Goal: Task Accomplishment & Management: Complete application form

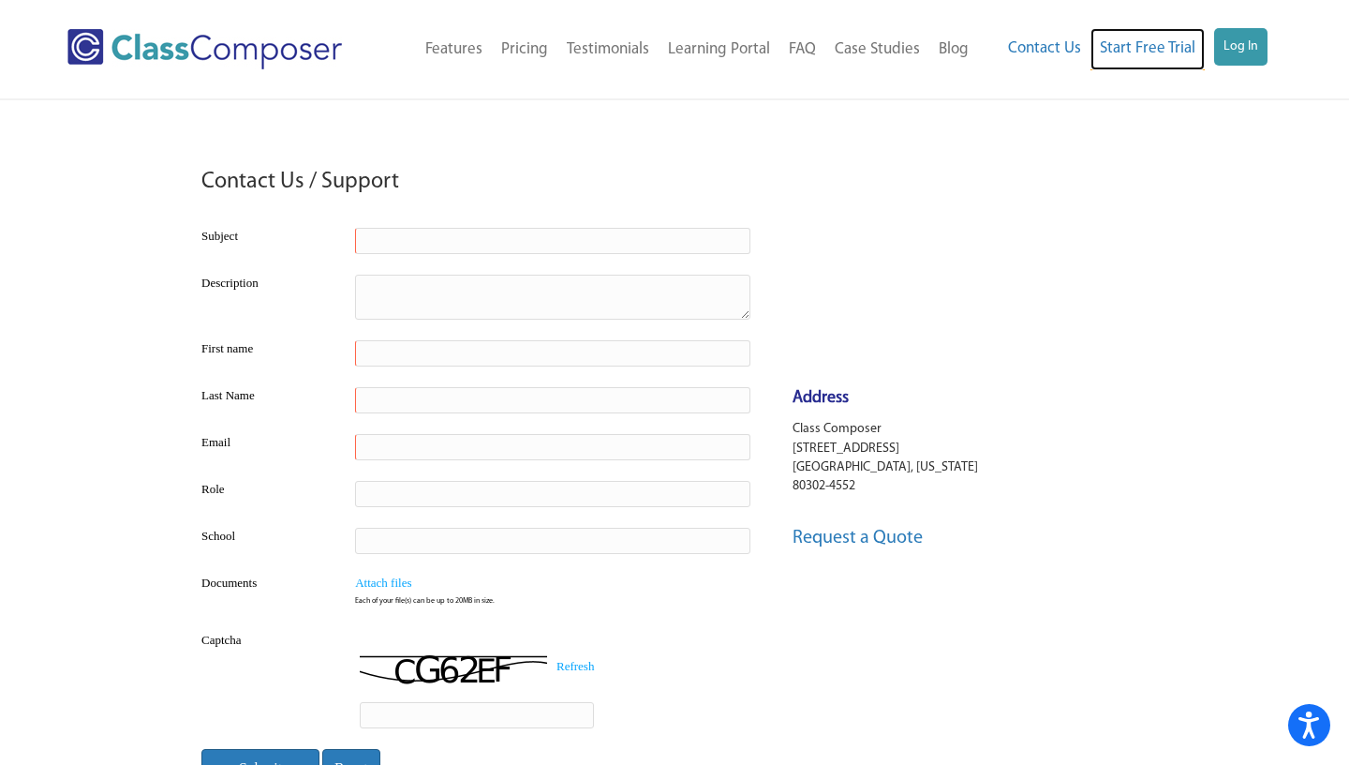
click at [1153, 52] on link "Start Free Trial" at bounding box center [1148, 49] width 114 height 42
click at [457, 51] on link "Features" at bounding box center [454, 49] width 76 height 41
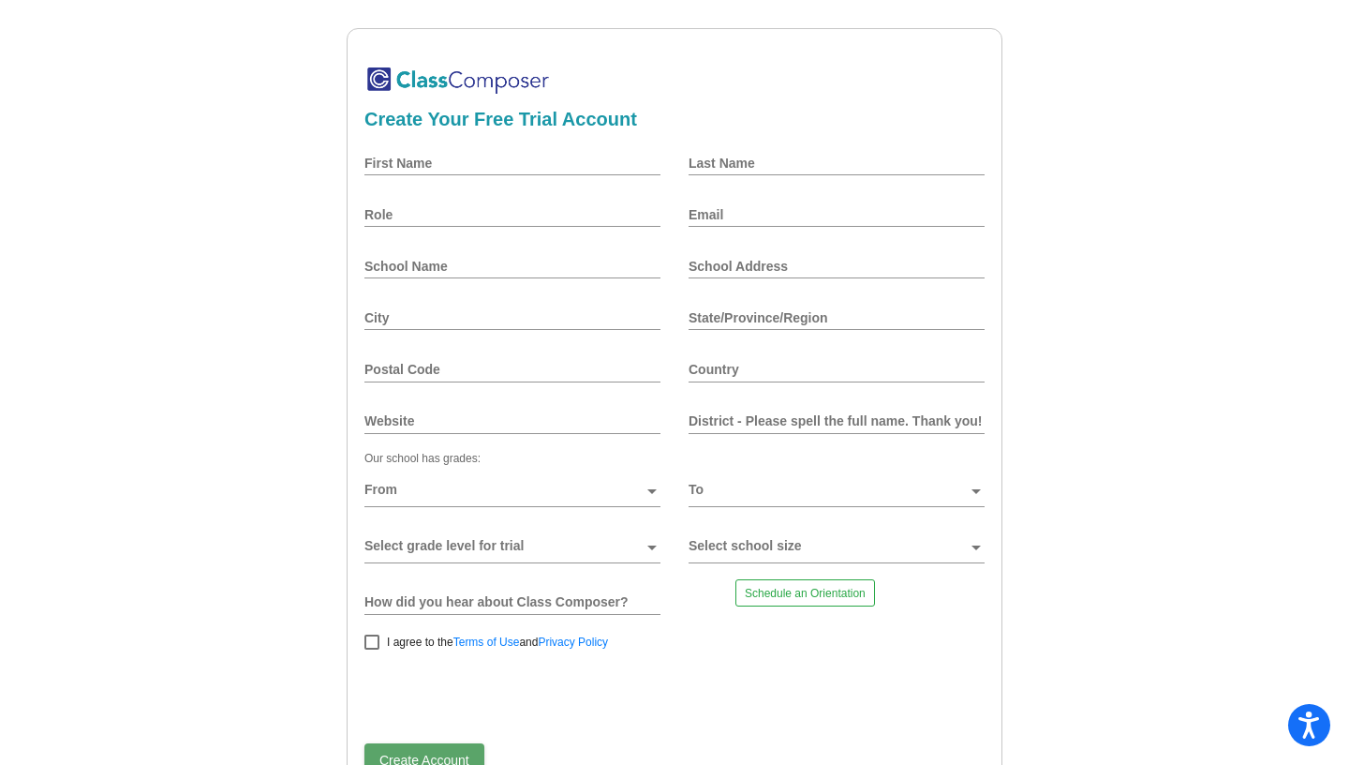
click at [1051, 237] on div "Create Your Free Trial Account First Name Last Name Role Email School Name Scho…" at bounding box center [674, 411] width 1295 height 767
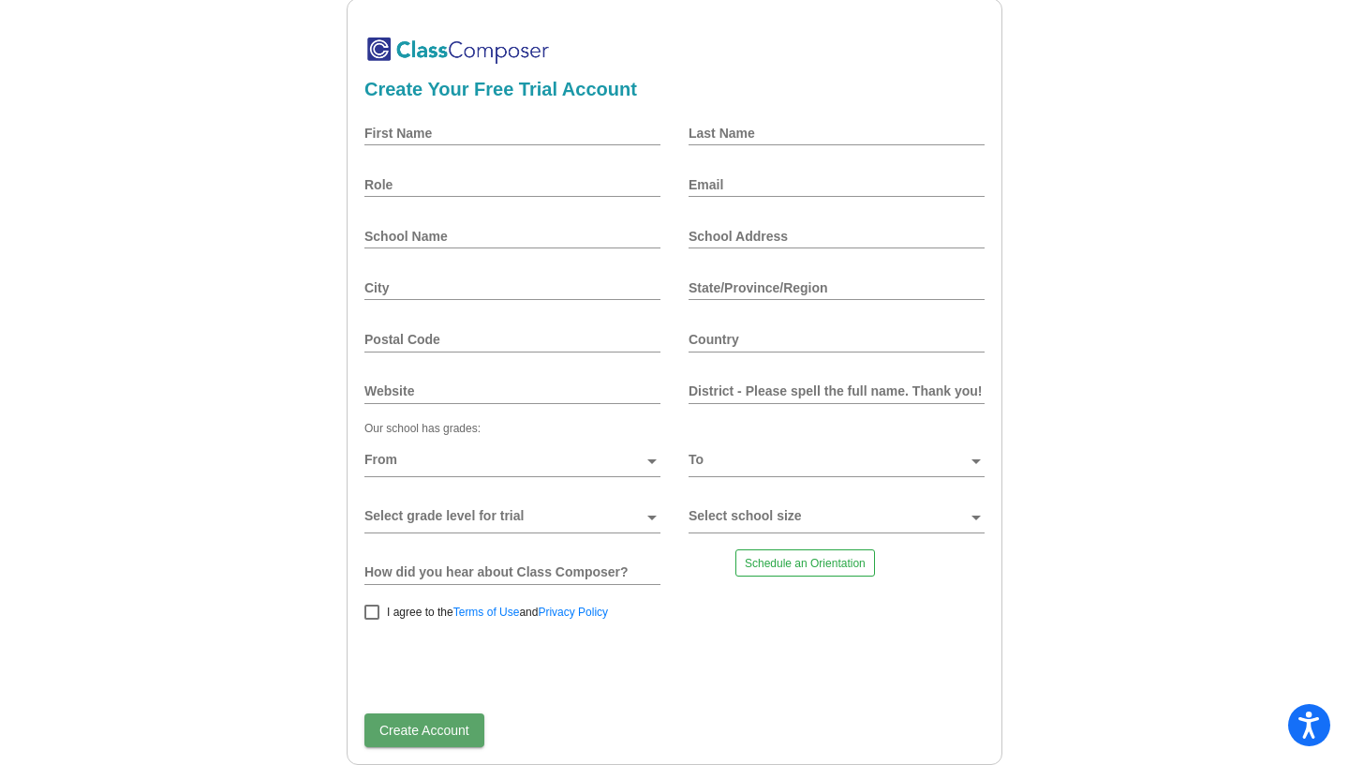
scroll to position [49, 0]
click at [559, 126] on input "First Name" at bounding box center [513, 133] width 296 height 15
type input "test"
click at [767, 126] on input "Last Name" at bounding box center [837, 133] width 296 height 15
type input "test"
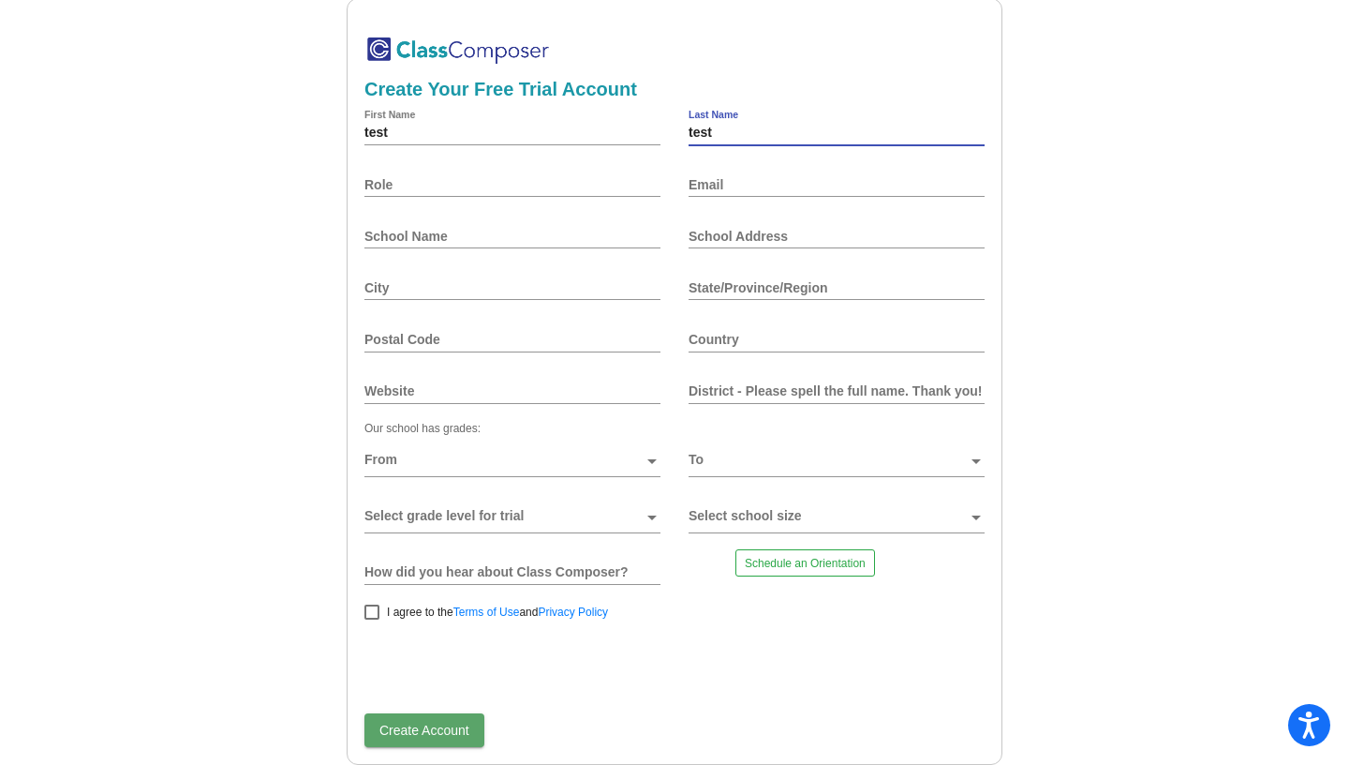
click at [650, 162] on div "Role" at bounding box center [513, 184] width 296 height 45
type input "abc"
click at [792, 178] on div "Email" at bounding box center [837, 184] width 296 height 45
paste input "dadikih474@artvara.com"
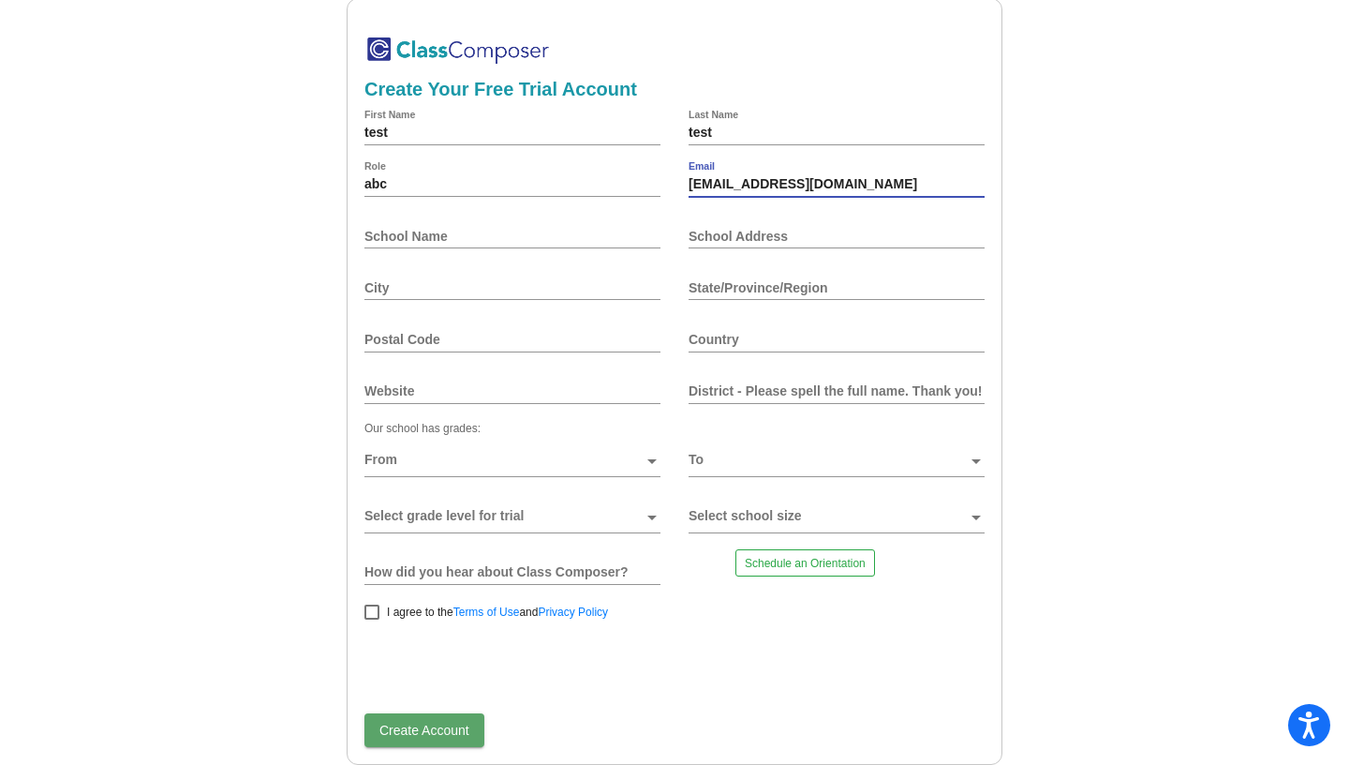
type input "dadikih474@artvara.com"
click at [558, 238] on div "School Name" at bounding box center [513, 236] width 296 height 45
type input "test"
click at [805, 229] on input "School Address" at bounding box center [837, 236] width 296 height 15
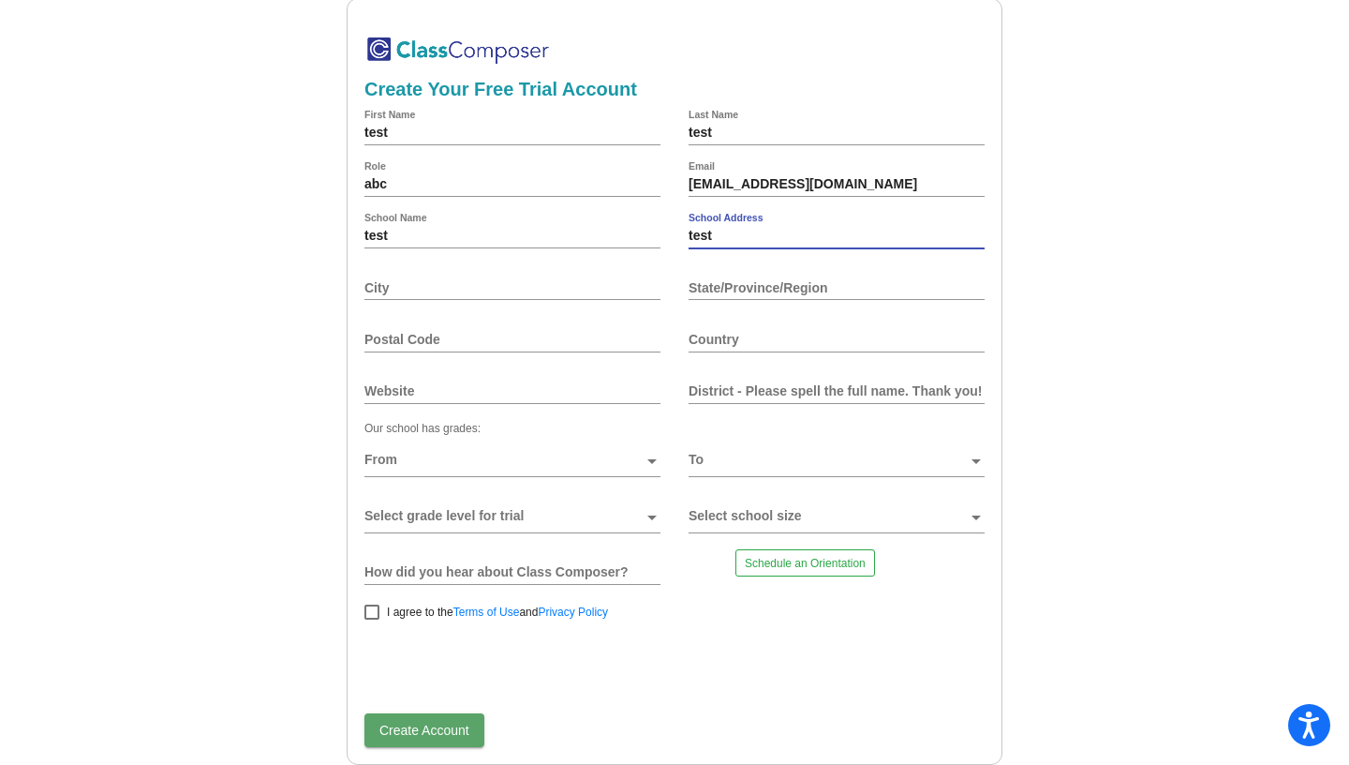
type input "test"
click at [661, 269] on div "City" at bounding box center [513, 287] width 296 height 45
type input "usa"
click at [812, 280] on input "State/Province/Region" at bounding box center [837, 287] width 296 height 15
type input "minisoda"
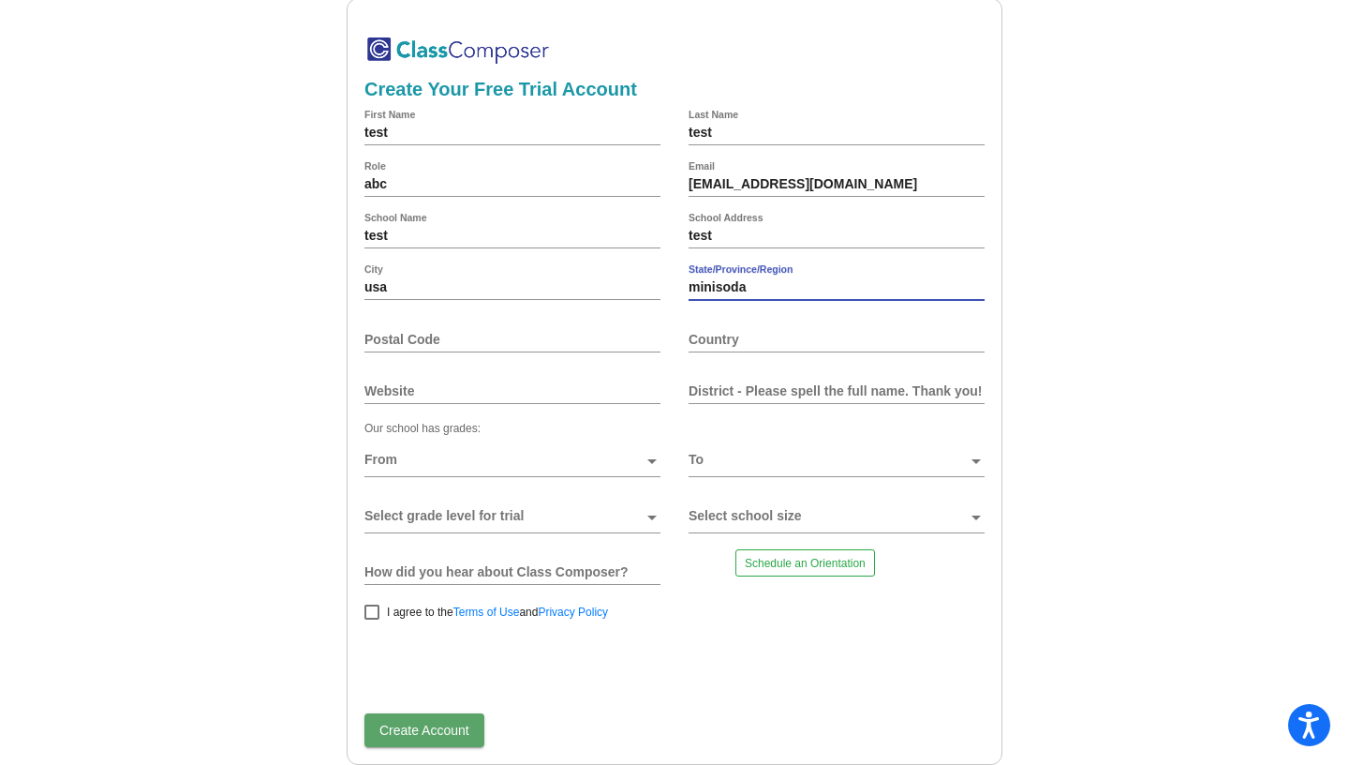
click at [571, 350] on div "Postal Code" at bounding box center [513, 339] width 296 height 45
drag, startPoint x: 542, startPoint y: 285, endPoint x: 306, endPoint y: 280, distance: 235.2
click at [365, 280] on input "usa" at bounding box center [513, 287] width 296 height 15
drag, startPoint x: 753, startPoint y: 280, endPoint x: 678, endPoint y: 280, distance: 75.0
click at [689, 280] on input "minisoda" at bounding box center [837, 287] width 296 height 15
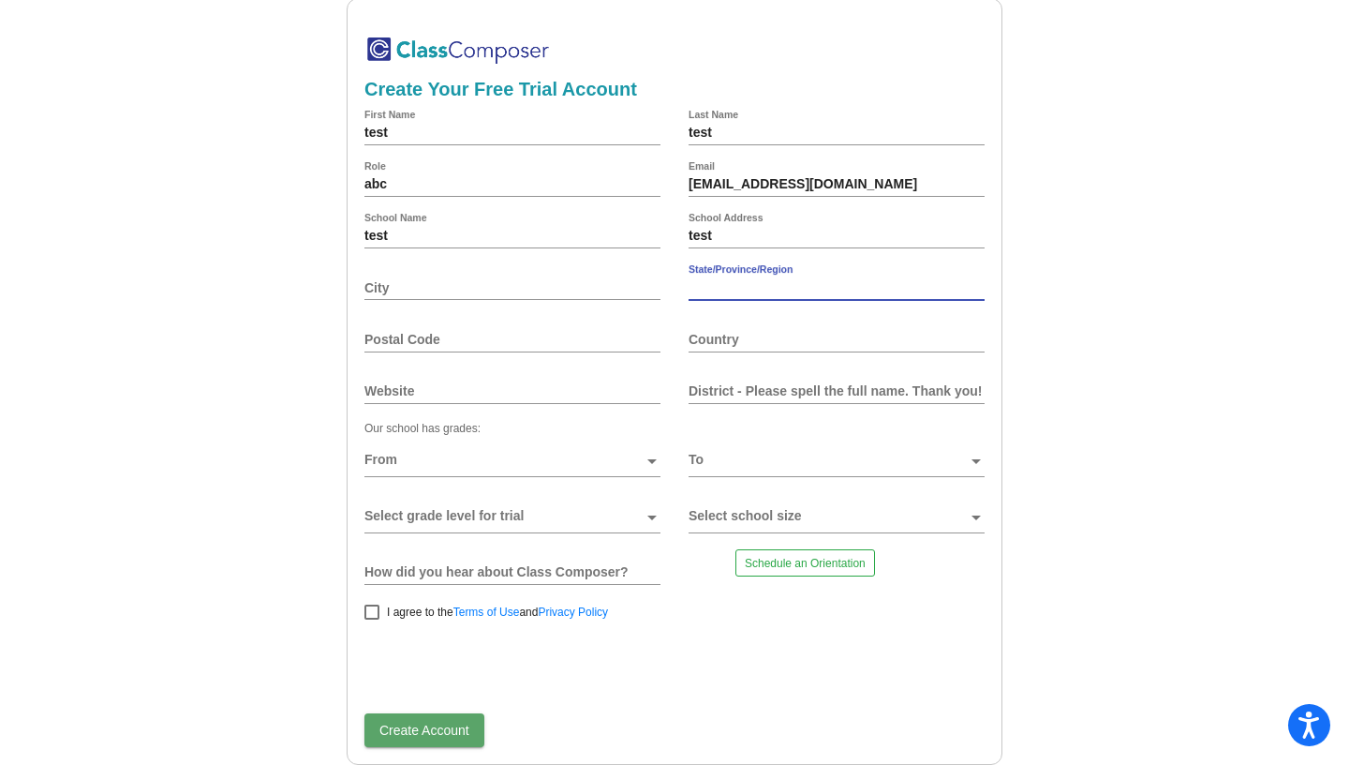
click at [511, 290] on div "City" at bounding box center [513, 287] width 296 height 45
type input "g"
click at [424, 282] on input "Ahmedanad" at bounding box center [513, 287] width 296 height 15
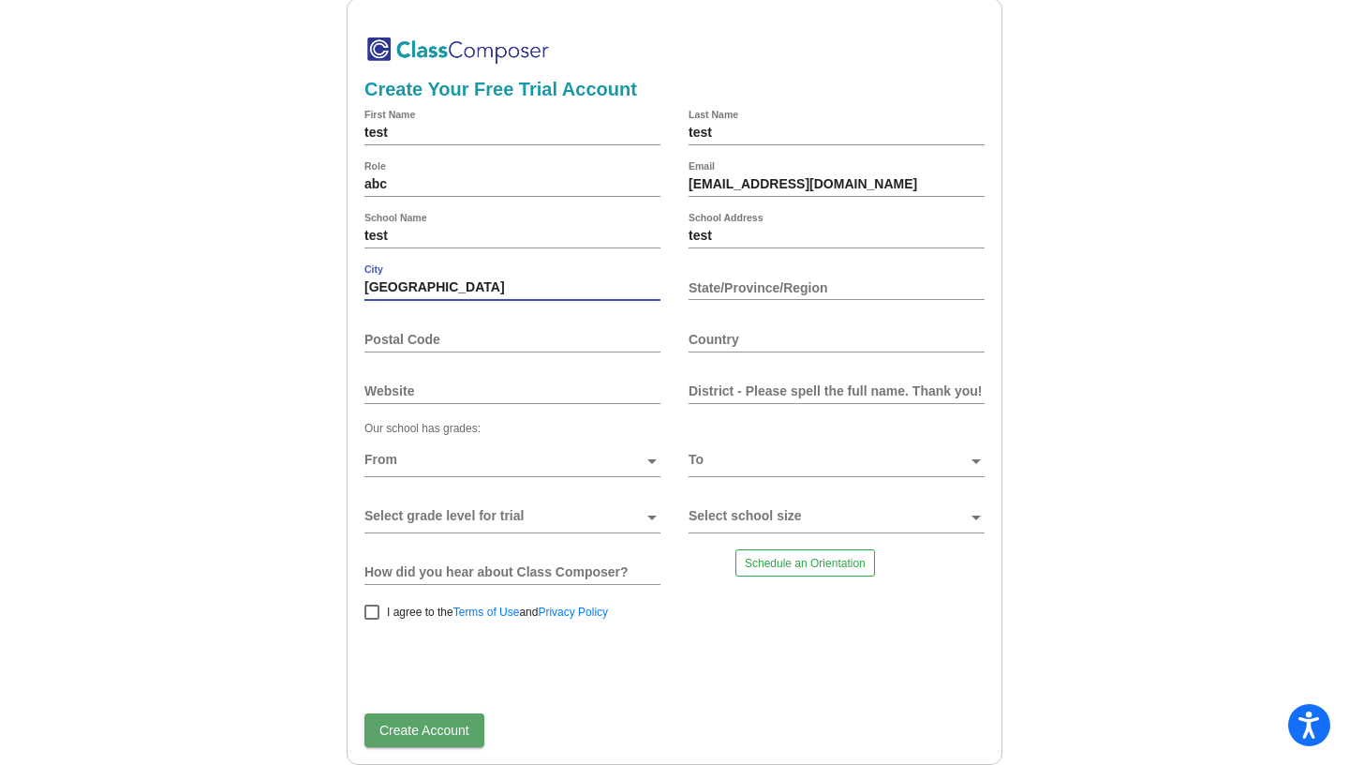
type input "Ahmedabad"
click at [767, 280] on input "State/Province/Region" at bounding box center [837, 287] width 296 height 15
type input "Gujarat"
click at [551, 350] on div "Postal Code" at bounding box center [513, 339] width 296 height 45
type input "380001"
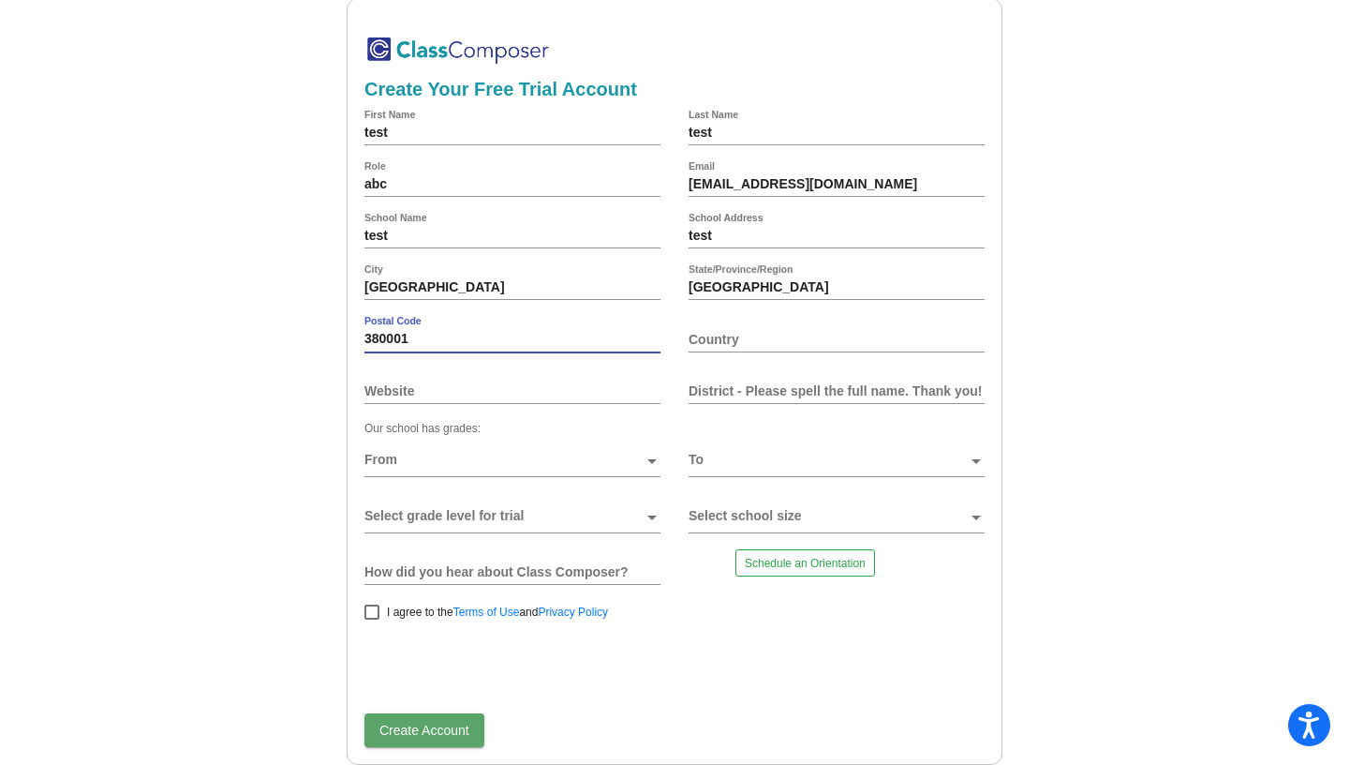
click at [753, 334] on input "Country" at bounding box center [837, 339] width 296 height 15
type input "india"
click at [629, 396] on div "Website" at bounding box center [513, 390] width 296 height 45
type input "test.com"
click at [743, 383] on input "District - Please spell the full name. Thank you!" at bounding box center [837, 390] width 296 height 15
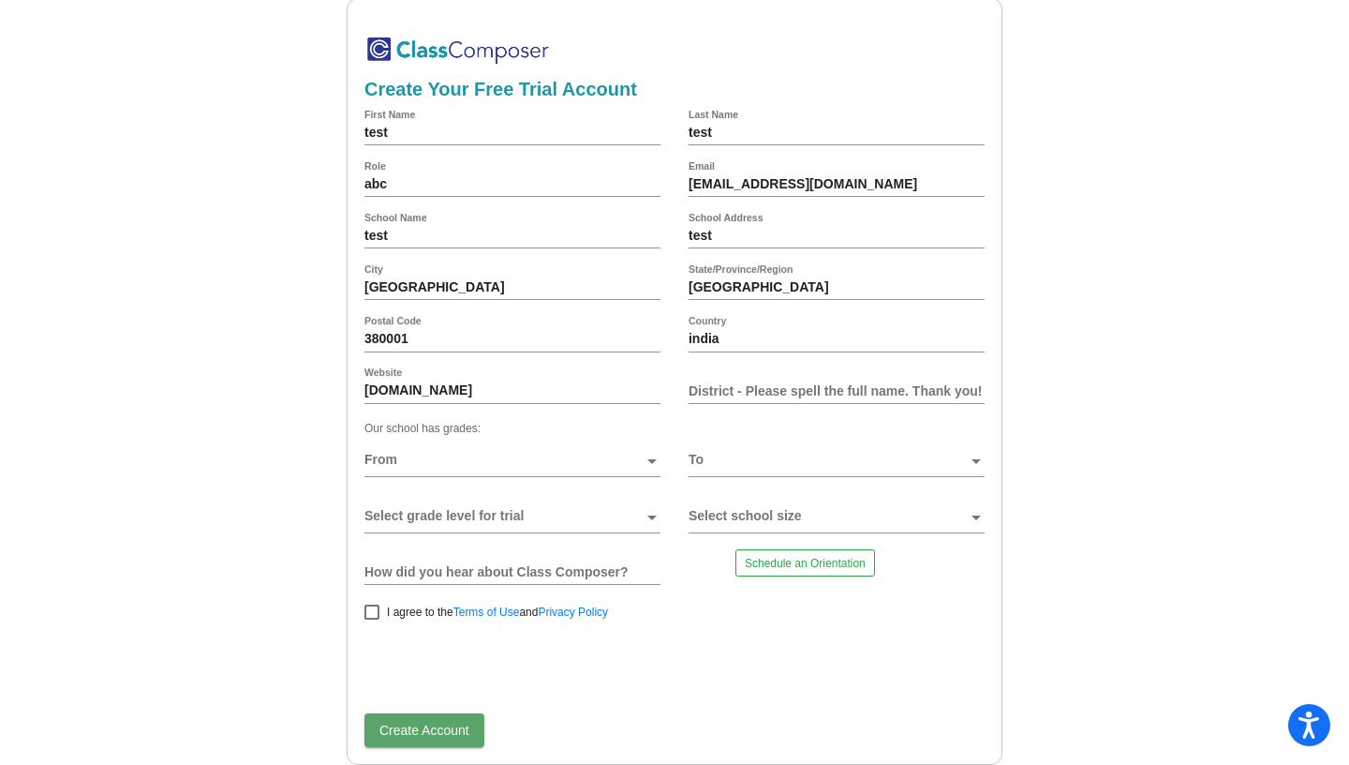
drag, startPoint x: 492, startPoint y: 265, endPoint x: 376, endPoint y: 280, distance: 117.2
click at [376, 280] on div "Ahmedabad City" at bounding box center [513, 287] width 296 height 45
click at [661, 295] on input "Ahmedabad" at bounding box center [513, 287] width 296 height 15
click at [705, 388] on input "District - Please spell the full name. Thank you!" at bounding box center [837, 390] width 296 height 15
paste input "Ahmedabad"
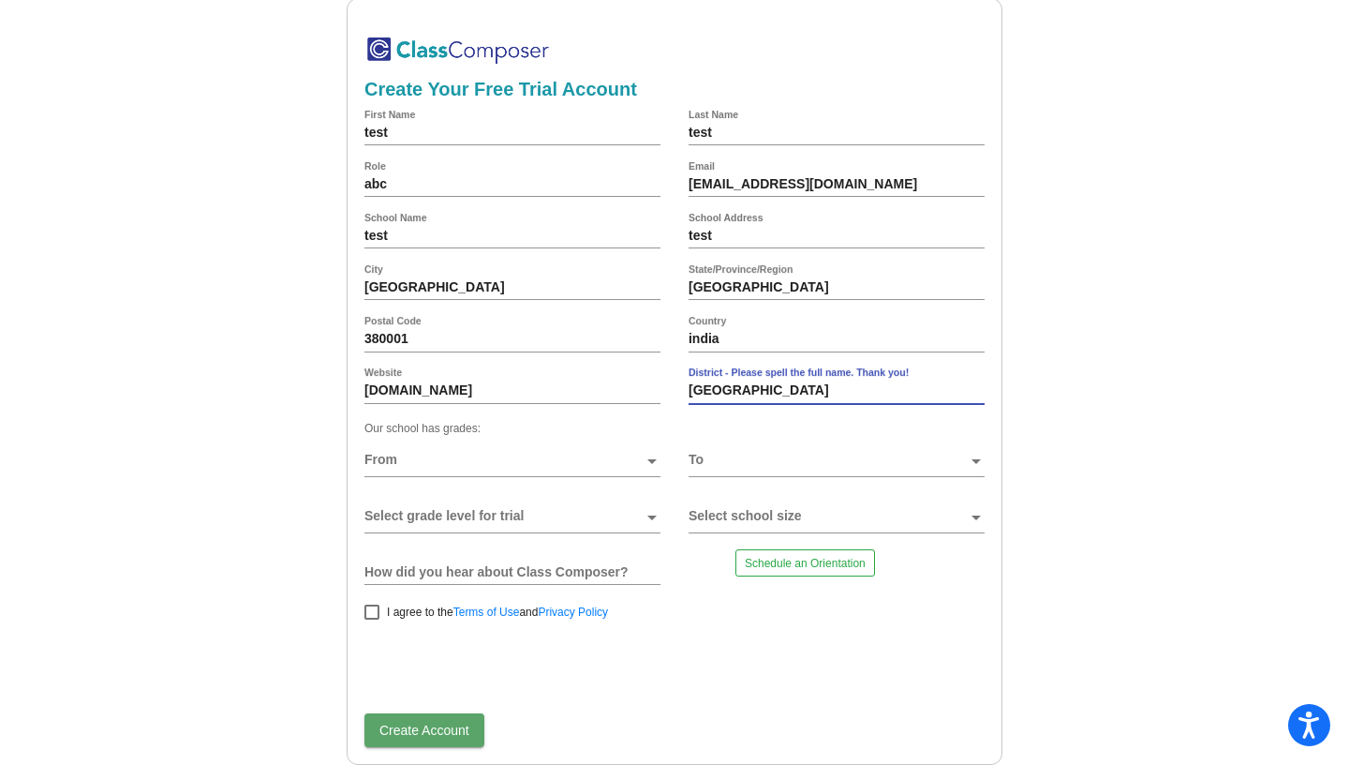
type input "Ahmedabad"
click at [471, 453] on span at bounding box center [504, 460] width 279 height 15
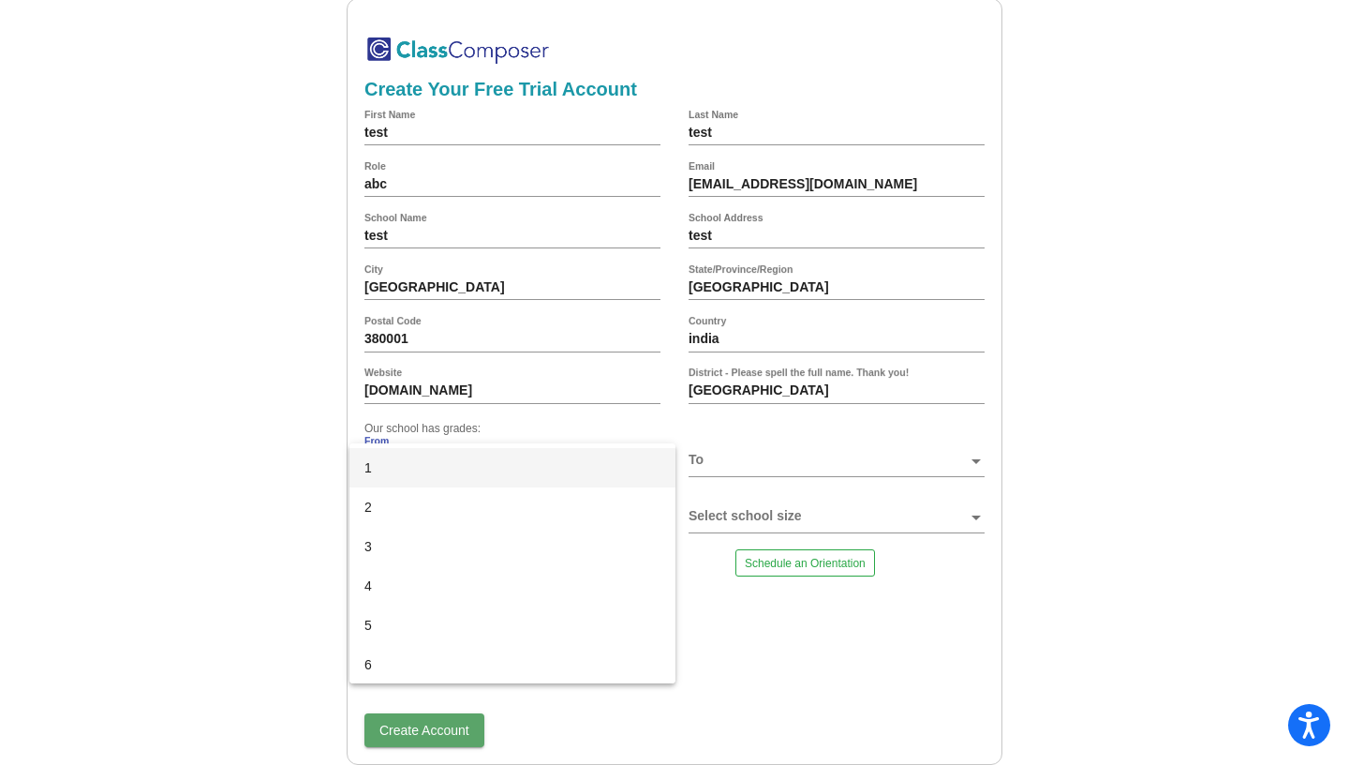
scroll to position [0, 0]
click at [394, 577] on span "1" at bounding box center [513, 580] width 296 height 39
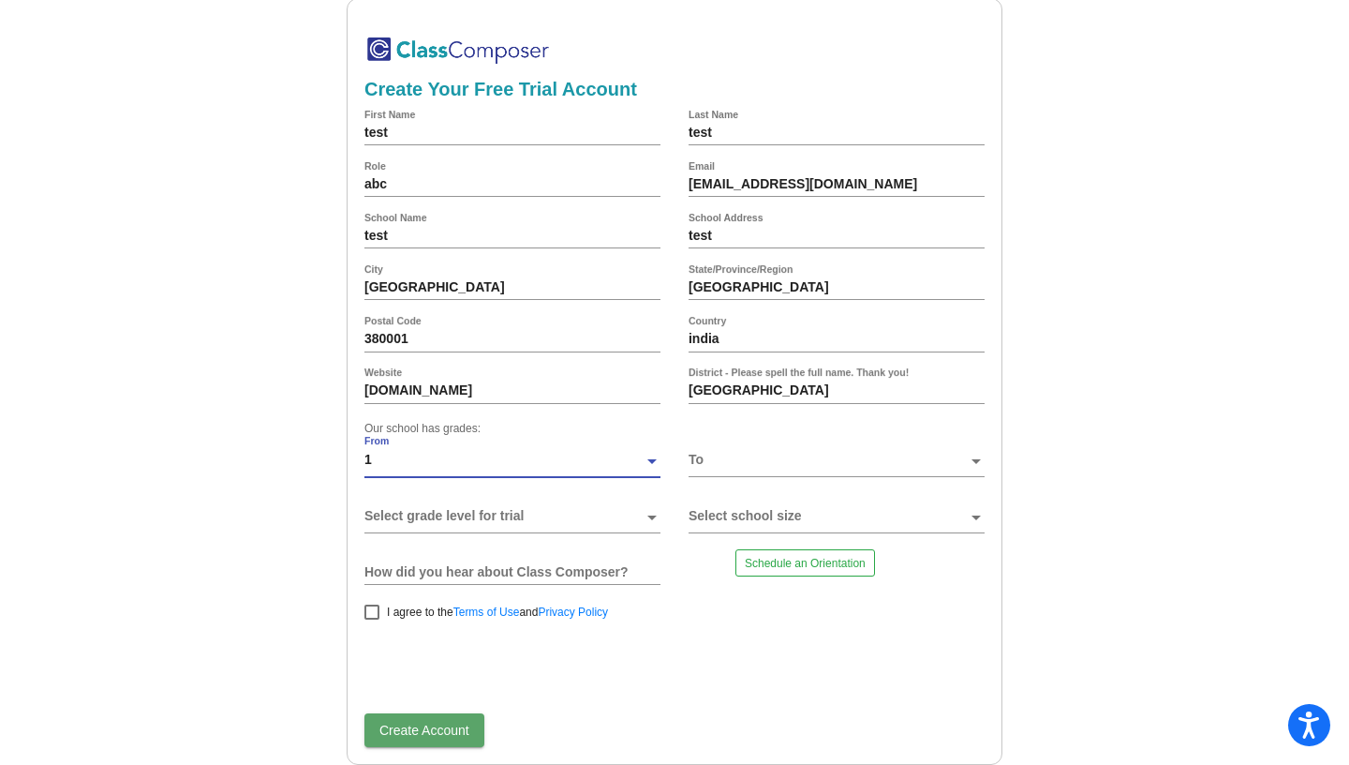
click at [762, 455] on span at bounding box center [828, 460] width 279 height 15
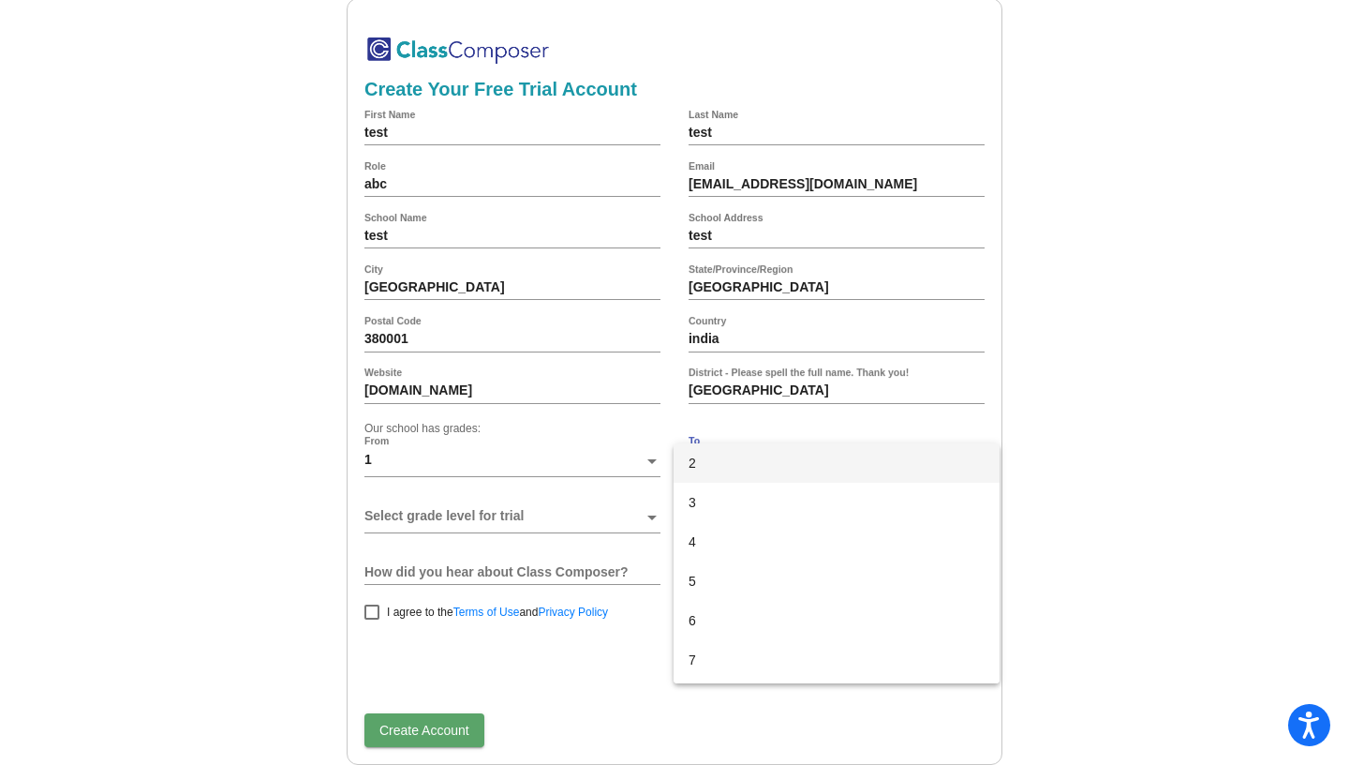
click at [719, 461] on span "2" at bounding box center [837, 462] width 296 height 39
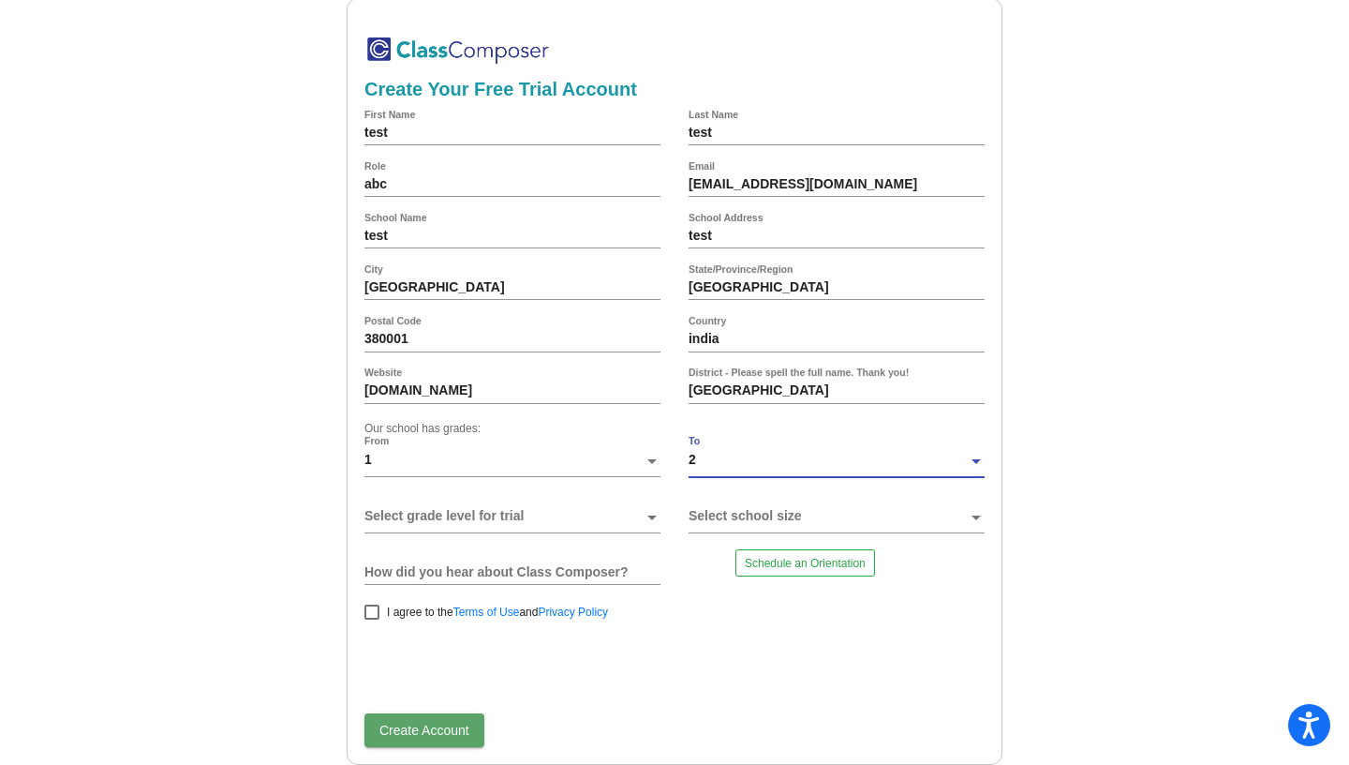
click at [449, 512] on span at bounding box center [504, 516] width 279 height 15
click at [647, 518] on div at bounding box center [652, 523] width 17 height 28
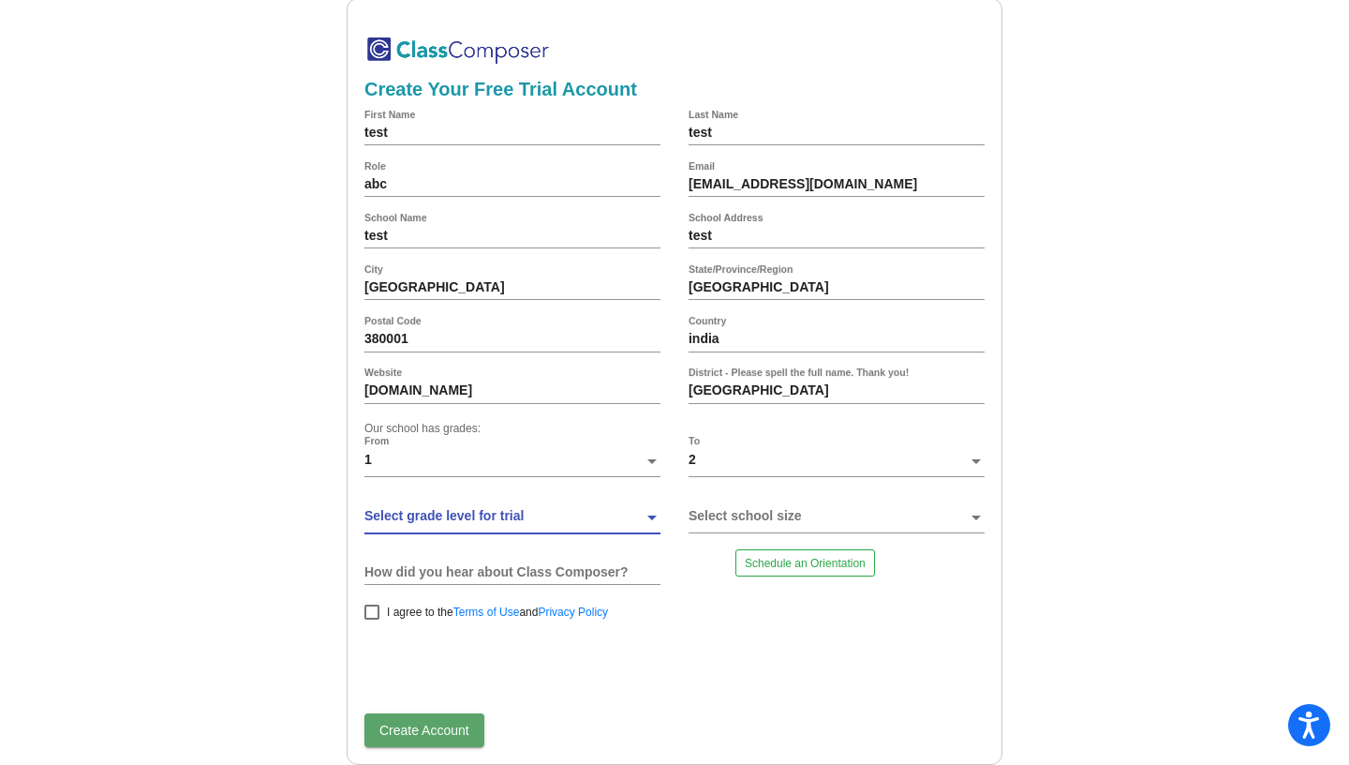
click at [647, 518] on div at bounding box center [652, 523] width 17 height 28
click at [526, 520] on span at bounding box center [504, 516] width 279 height 15
click at [776, 523] on div at bounding box center [828, 523] width 279 height 28
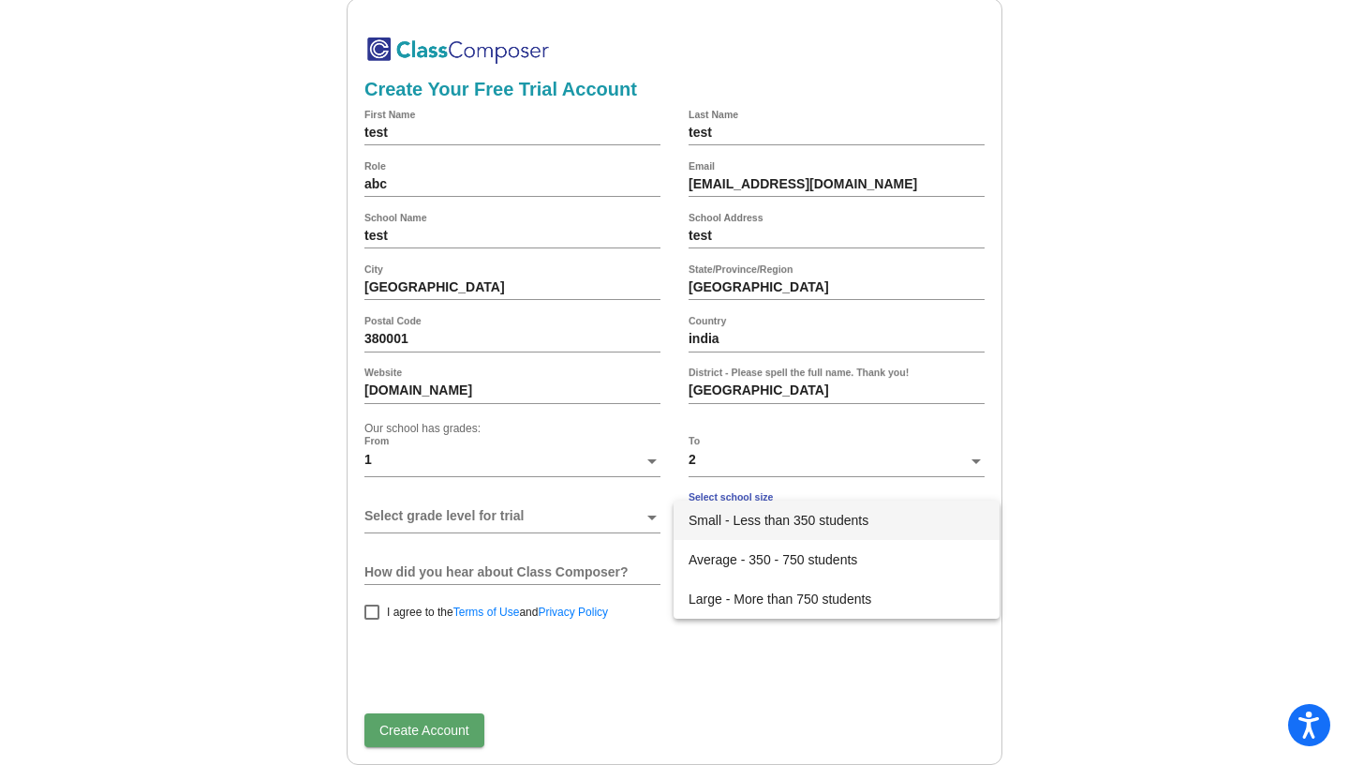
click at [761, 536] on span "Small - Less than 350 students" at bounding box center [837, 519] width 296 height 39
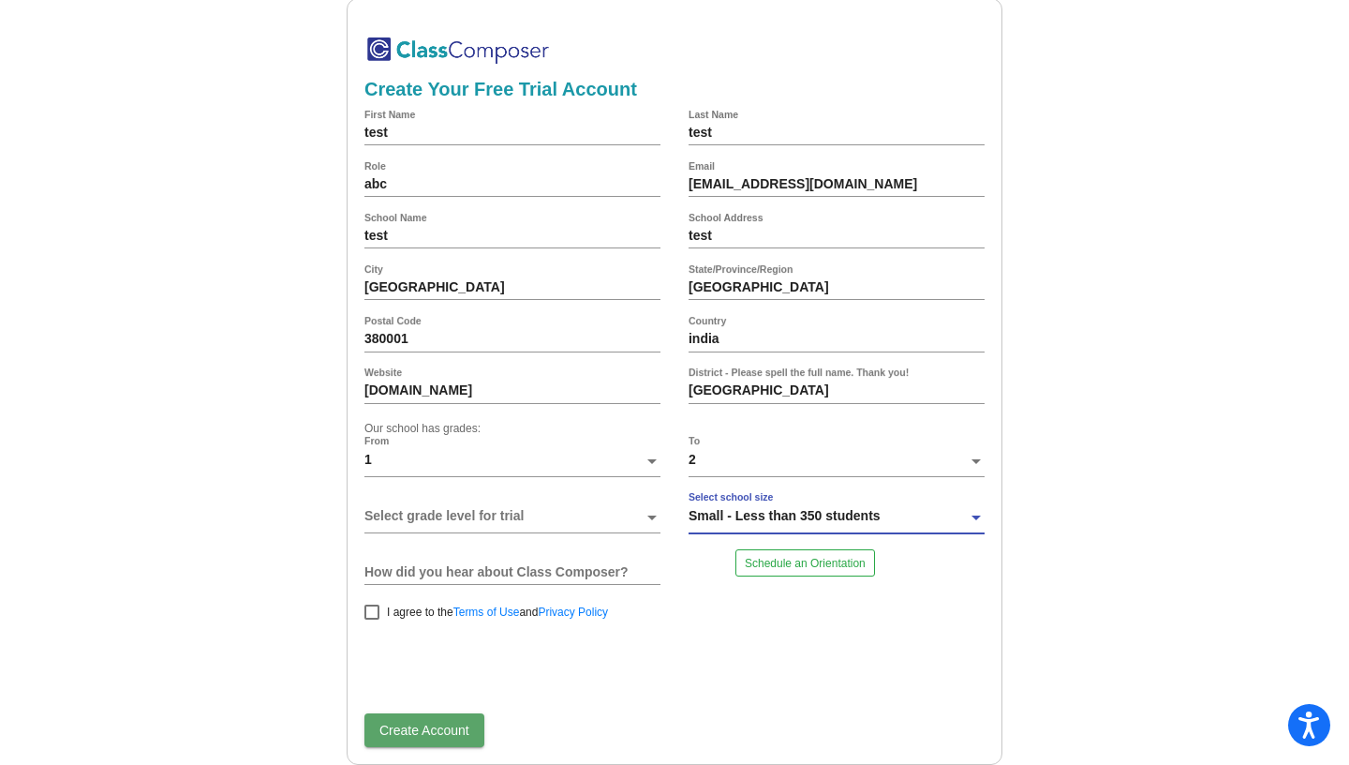
click at [652, 518] on div at bounding box center [652, 523] width 17 height 28
click at [567, 518] on span at bounding box center [504, 516] width 279 height 15
click at [497, 583] on div "How did you hear about Class Composer?" at bounding box center [513, 571] width 296 height 45
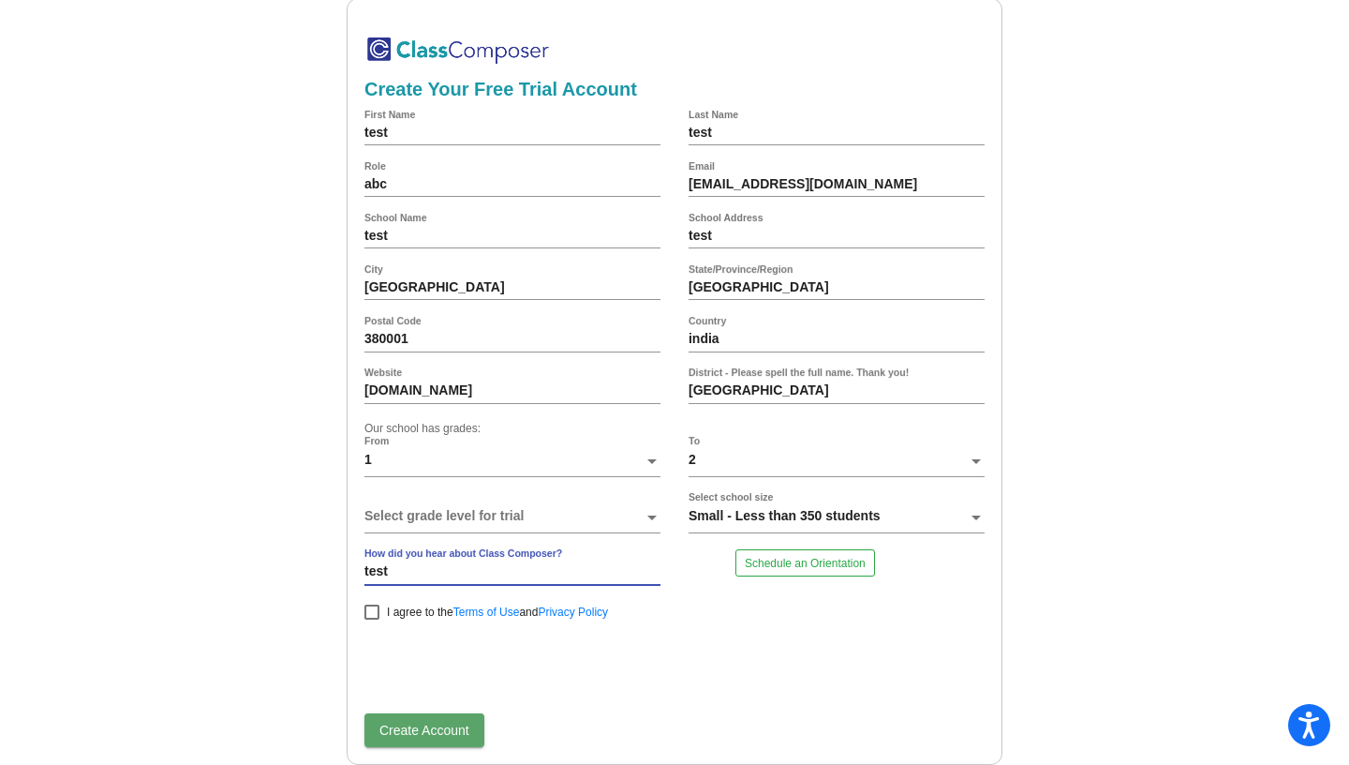
type input "test"
click at [455, 618] on span "I agree to the Terms of Use and Privacy Policy" at bounding box center [497, 612] width 221 height 22
click at [372, 619] on input "I agree to the Terms of Use and Privacy Policy" at bounding box center [371, 619] width 1 height 1
checkbox input "true"
drag, startPoint x: 483, startPoint y: 116, endPoint x: 312, endPoint y: 117, distance: 170.5
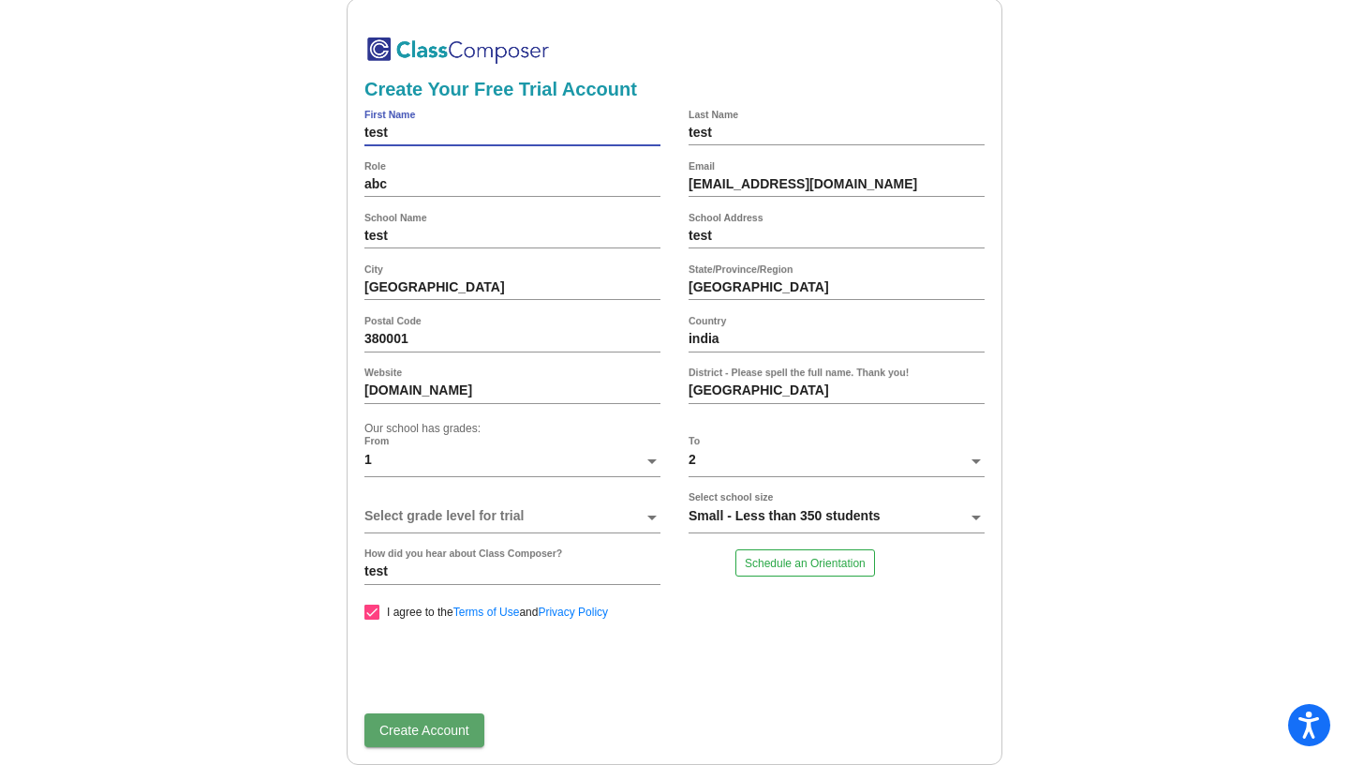
click at [365, 126] on input "test" at bounding box center [513, 133] width 296 height 15
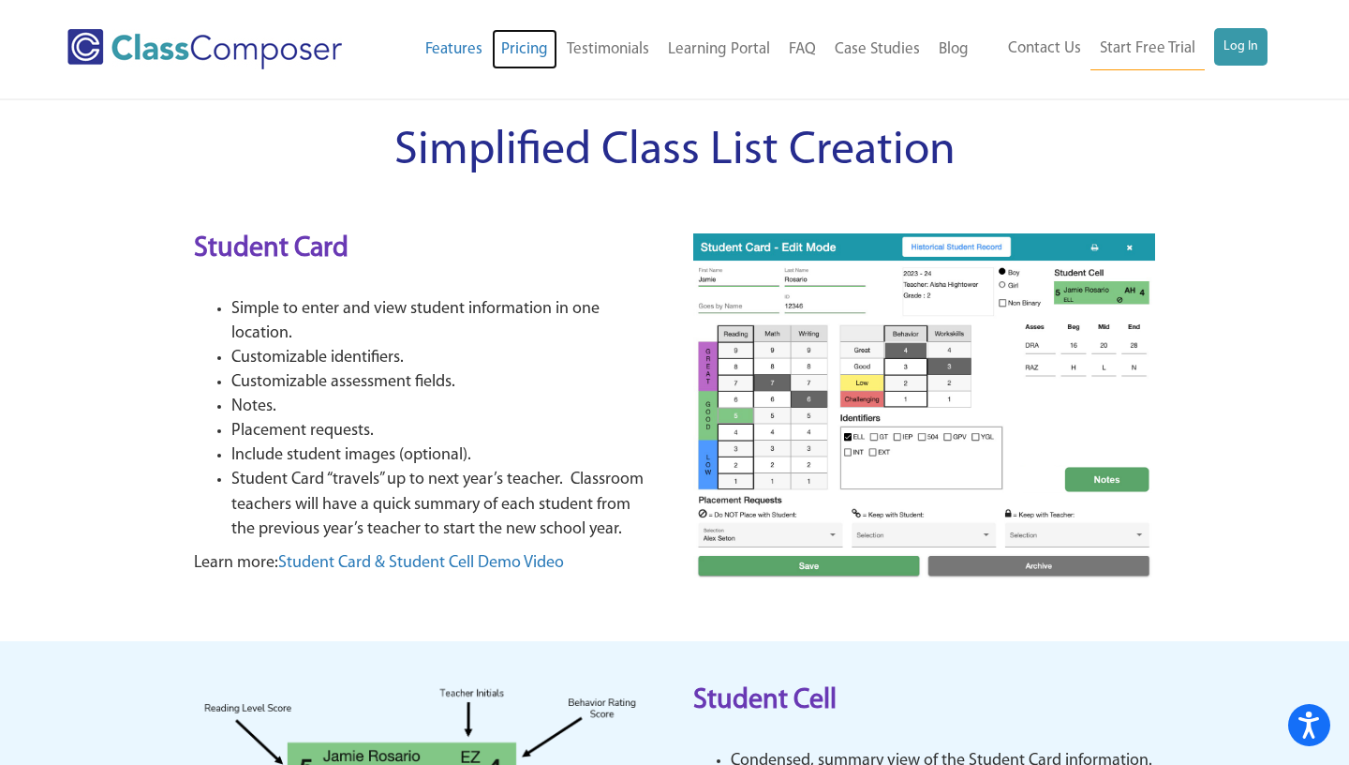
click at [522, 47] on link "Pricing" at bounding box center [525, 49] width 66 height 41
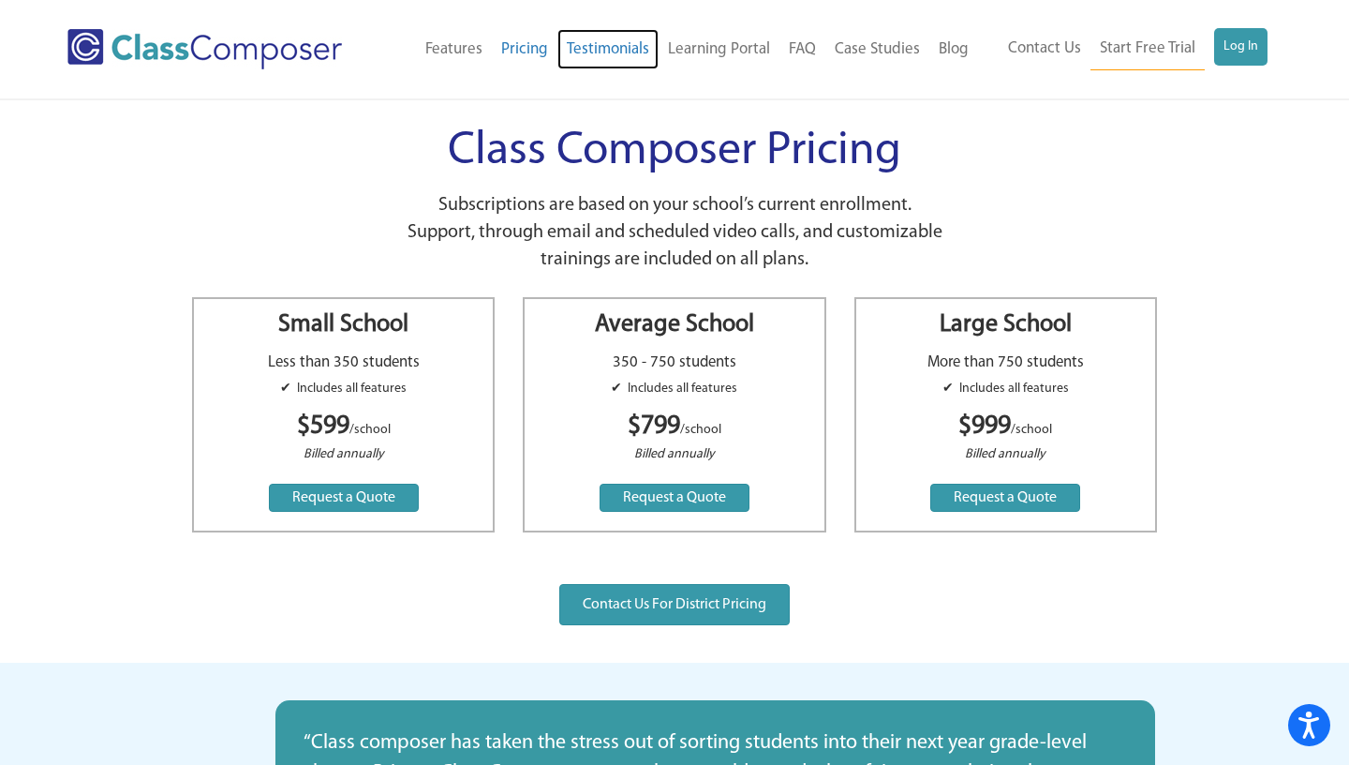
click at [618, 52] on link "Testimonials" at bounding box center [608, 49] width 101 height 41
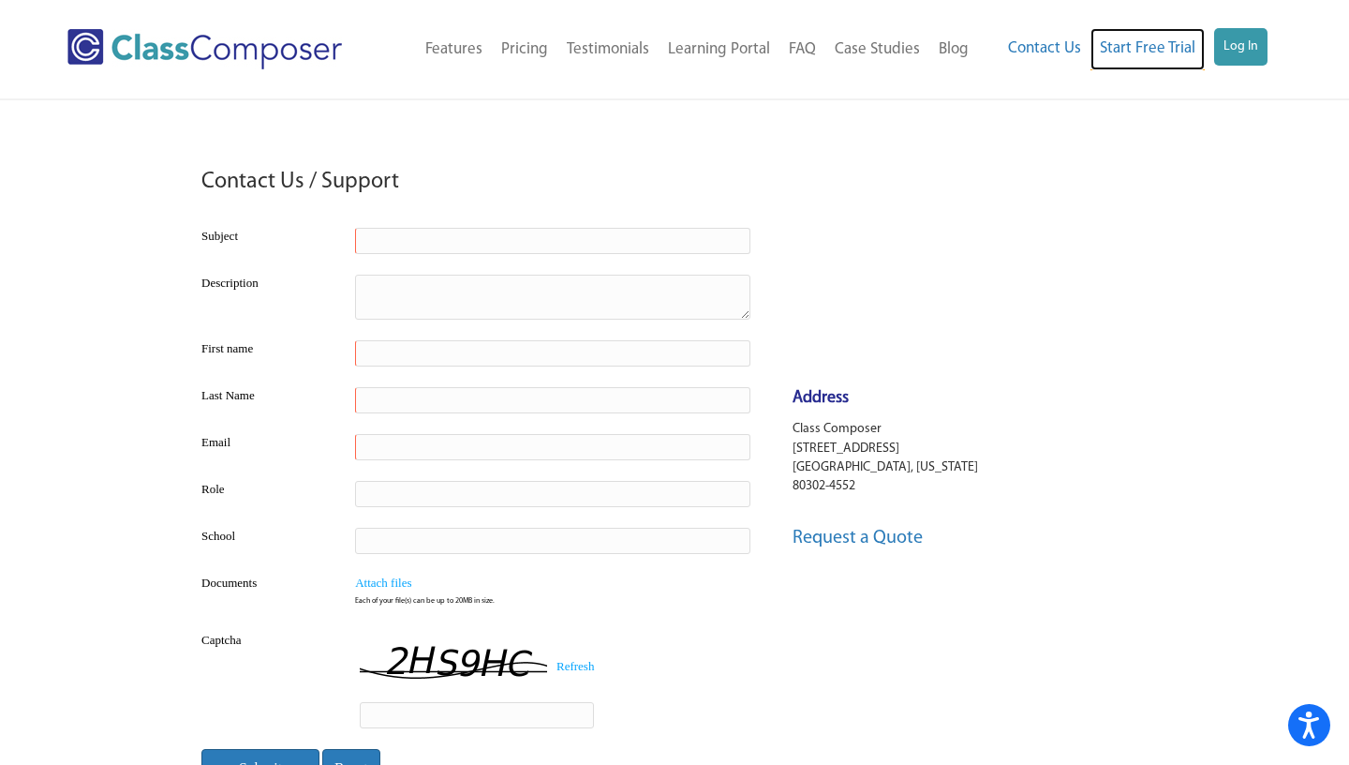
click at [1147, 39] on link "Start Free Trial" at bounding box center [1148, 49] width 114 height 42
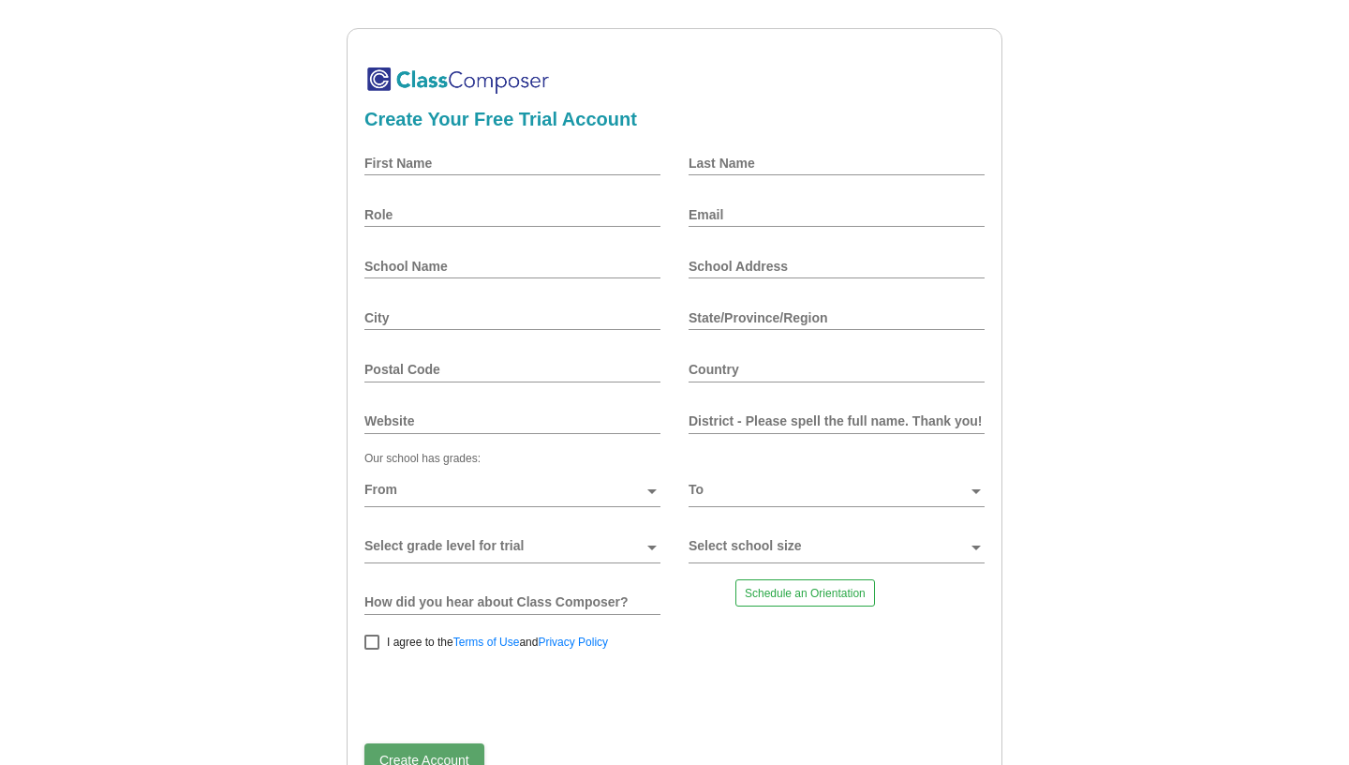
click at [476, 166] on input "First Name" at bounding box center [513, 163] width 296 height 15
type input "test"
click at [691, 156] on input "Last Name" at bounding box center [837, 163] width 296 height 15
type input "test"
click at [591, 202] on div "Role" at bounding box center [513, 214] width 296 height 45
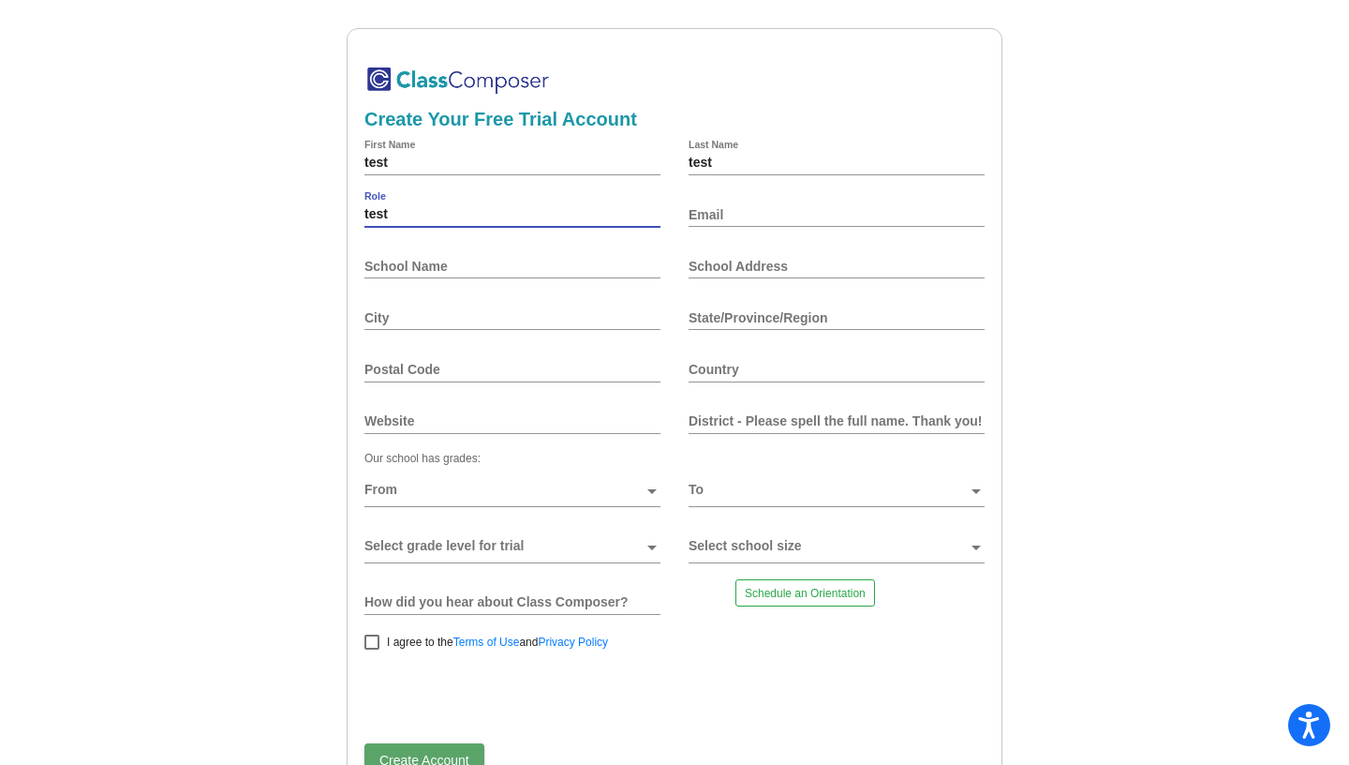
type input "test"
click at [792, 214] on input "Email" at bounding box center [837, 214] width 296 height 15
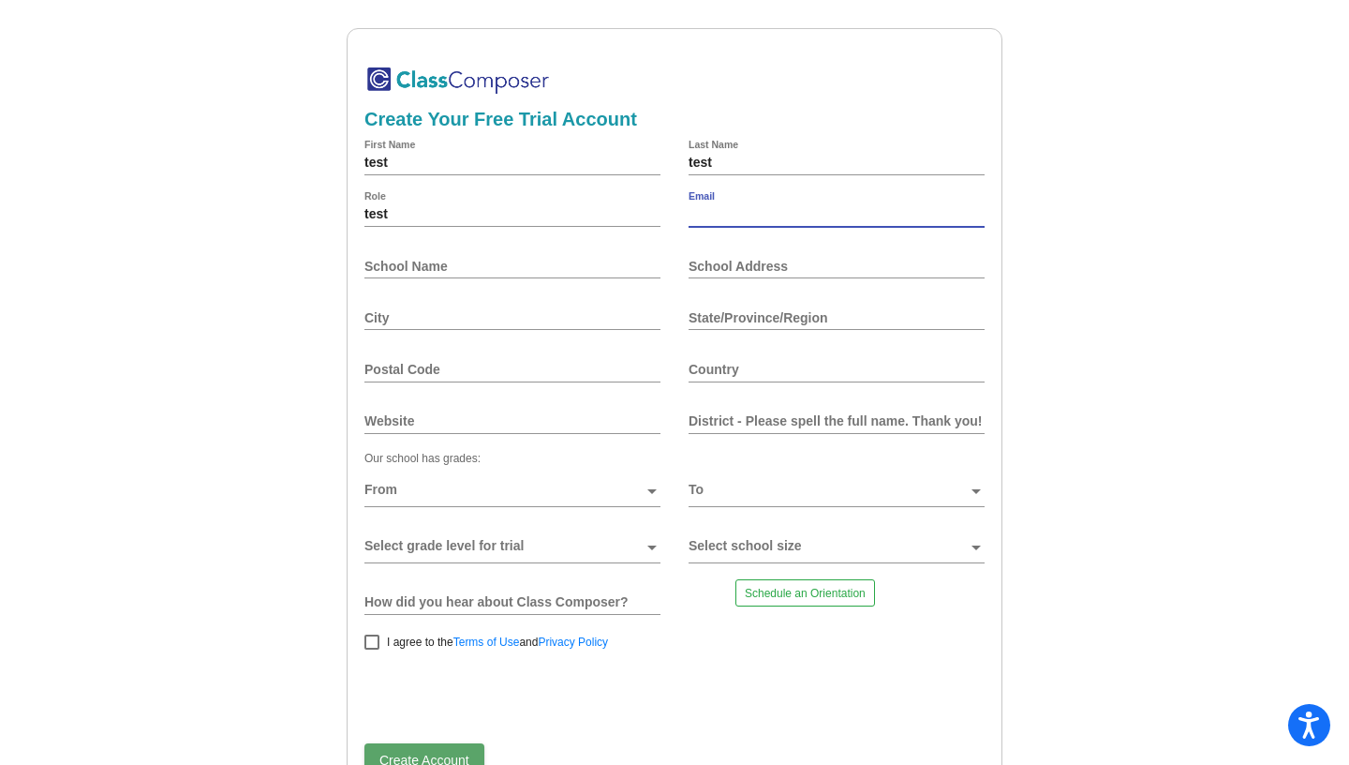
paste input "dadikih474@artvara.com"
type input "dadikih474@artvara.com"
click at [520, 272] on input "School Name" at bounding box center [513, 266] width 296 height 15
type input "test"
click at [768, 252] on div "School Address" at bounding box center [837, 266] width 296 height 45
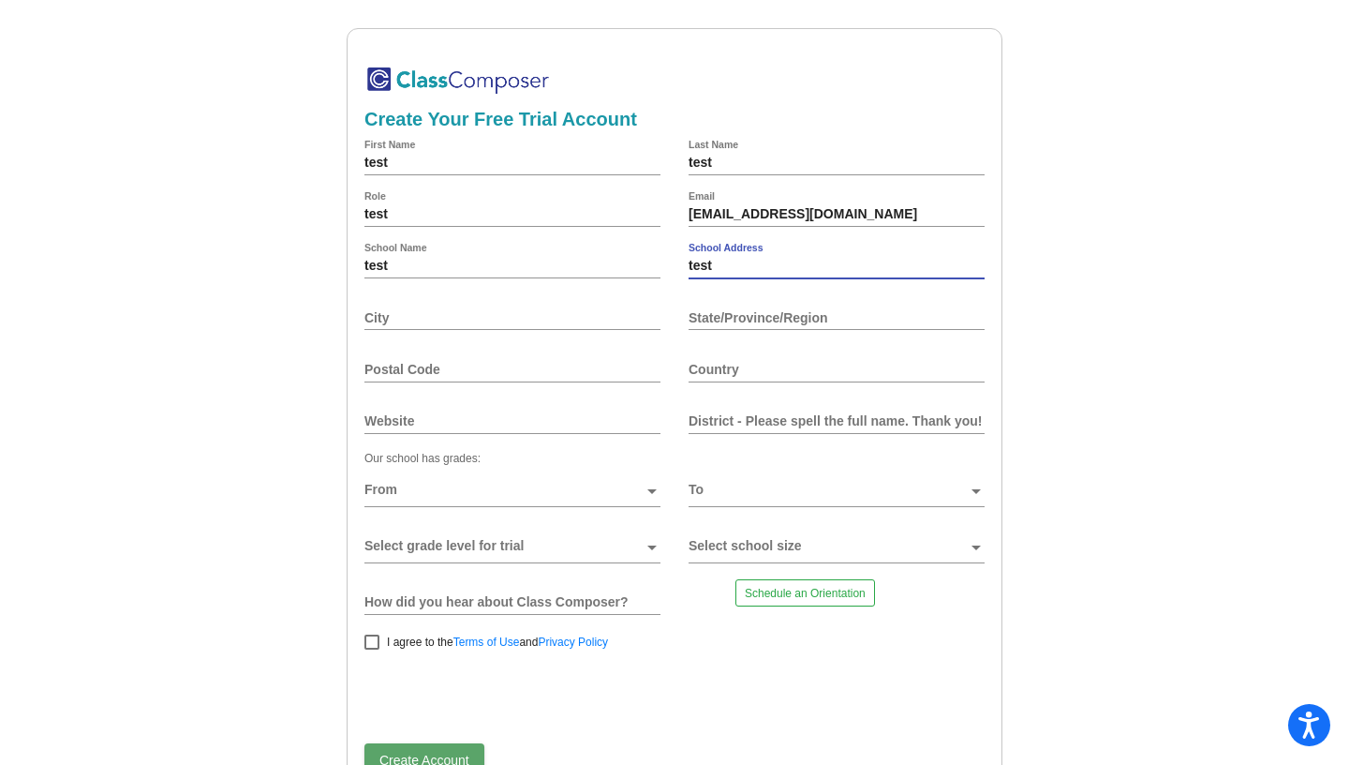
type input "test"
click at [451, 325] on input "City" at bounding box center [513, 317] width 296 height 15
type input "test"
click at [721, 323] on input "State/Province/Region" at bounding box center [837, 317] width 296 height 15
type input "test"
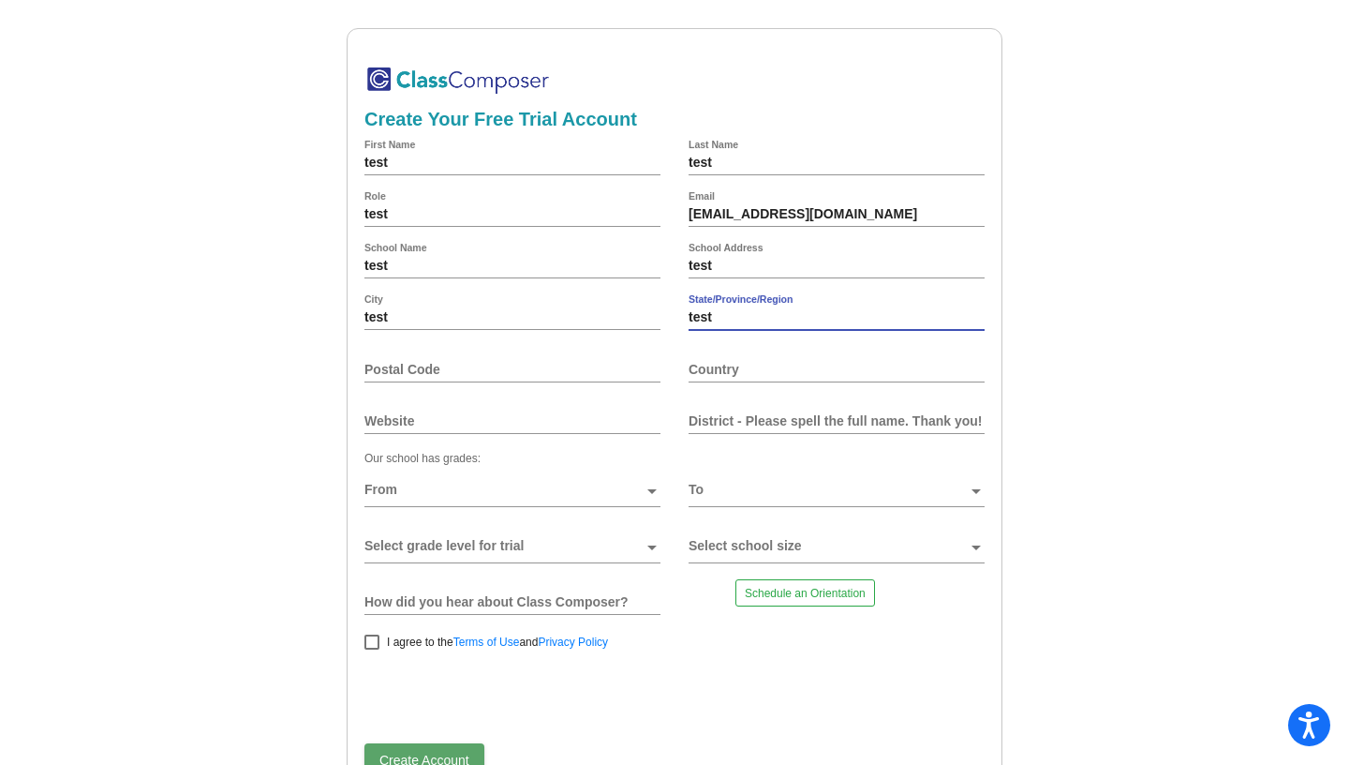
click at [573, 377] on input "Postal Code" at bounding box center [513, 369] width 296 height 15
type input "380001"
click at [728, 377] on input "Country" at bounding box center [837, 369] width 296 height 15
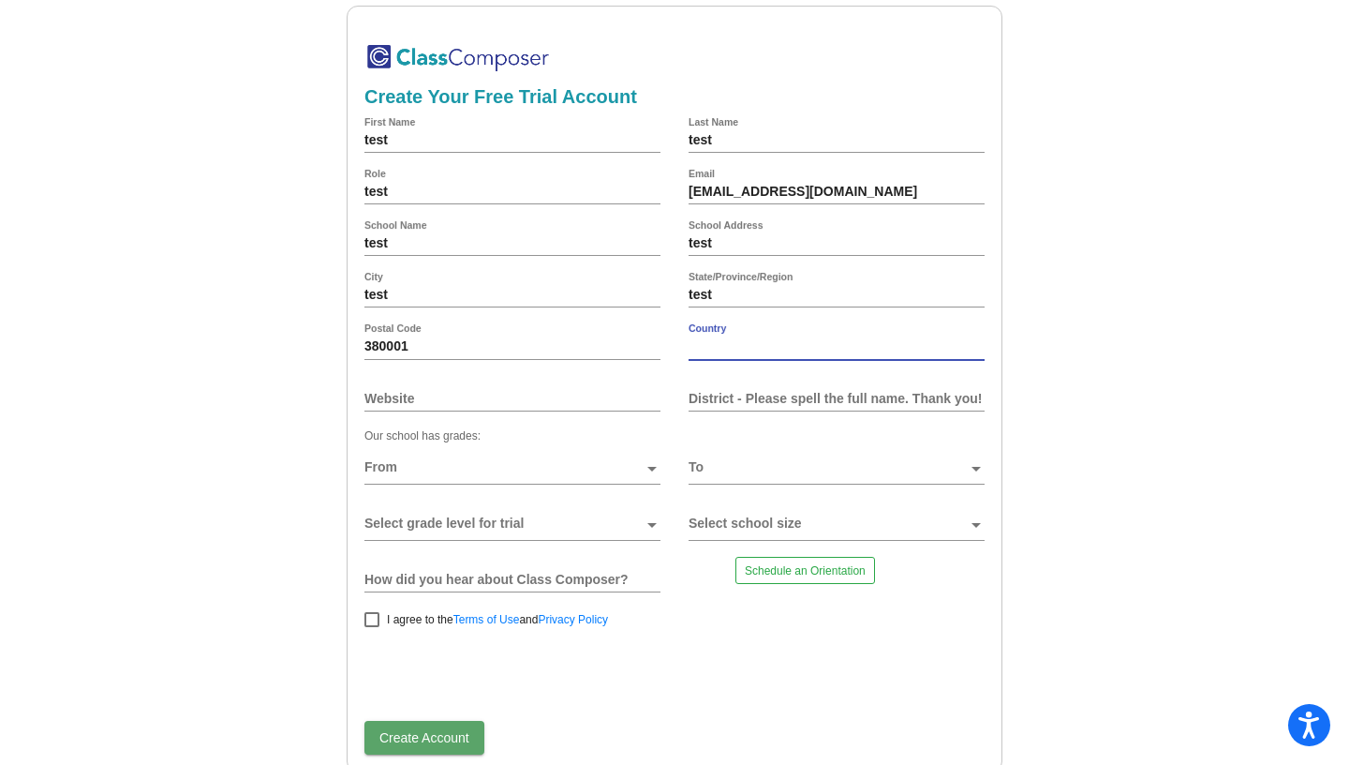
scroll to position [24, 0]
type input "test"
click at [626, 403] on input "Website" at bounding box center [513, 396] width 296 height 15
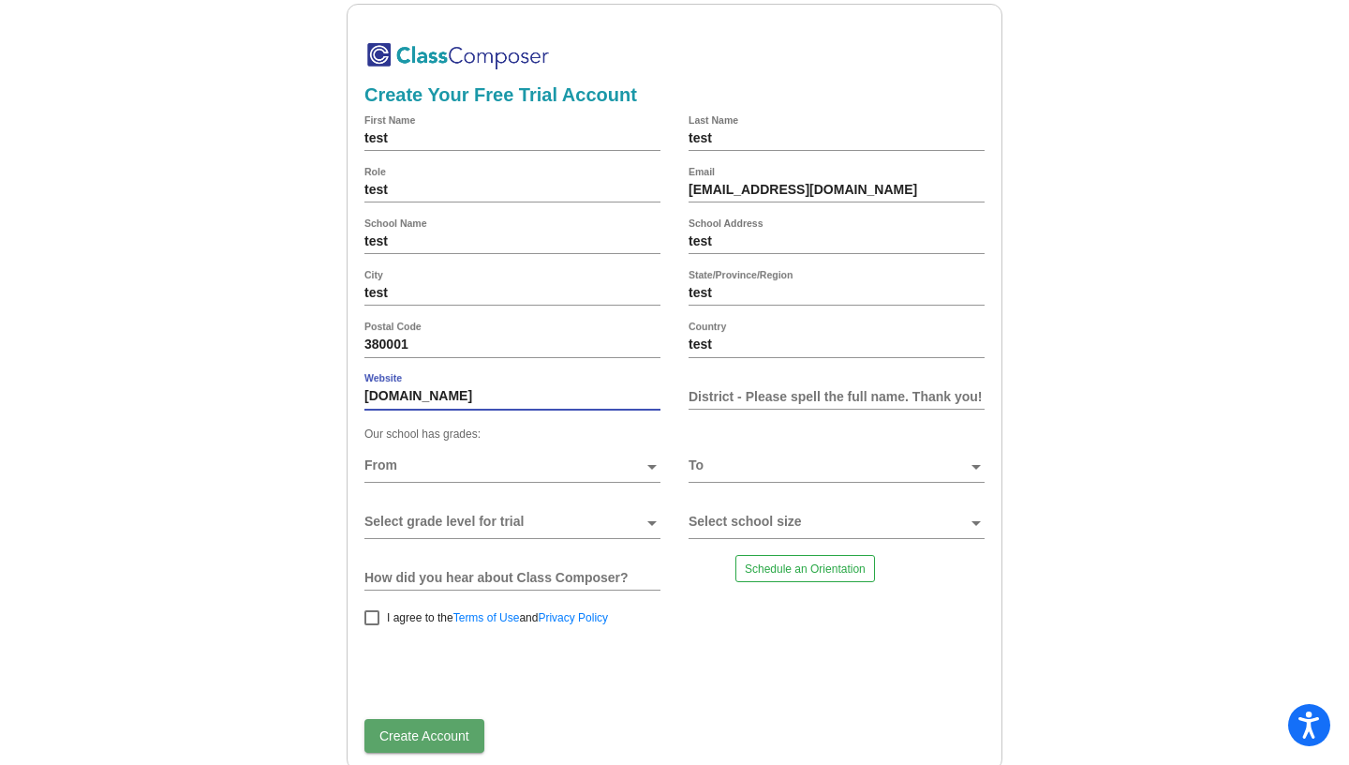
type input "test.com"
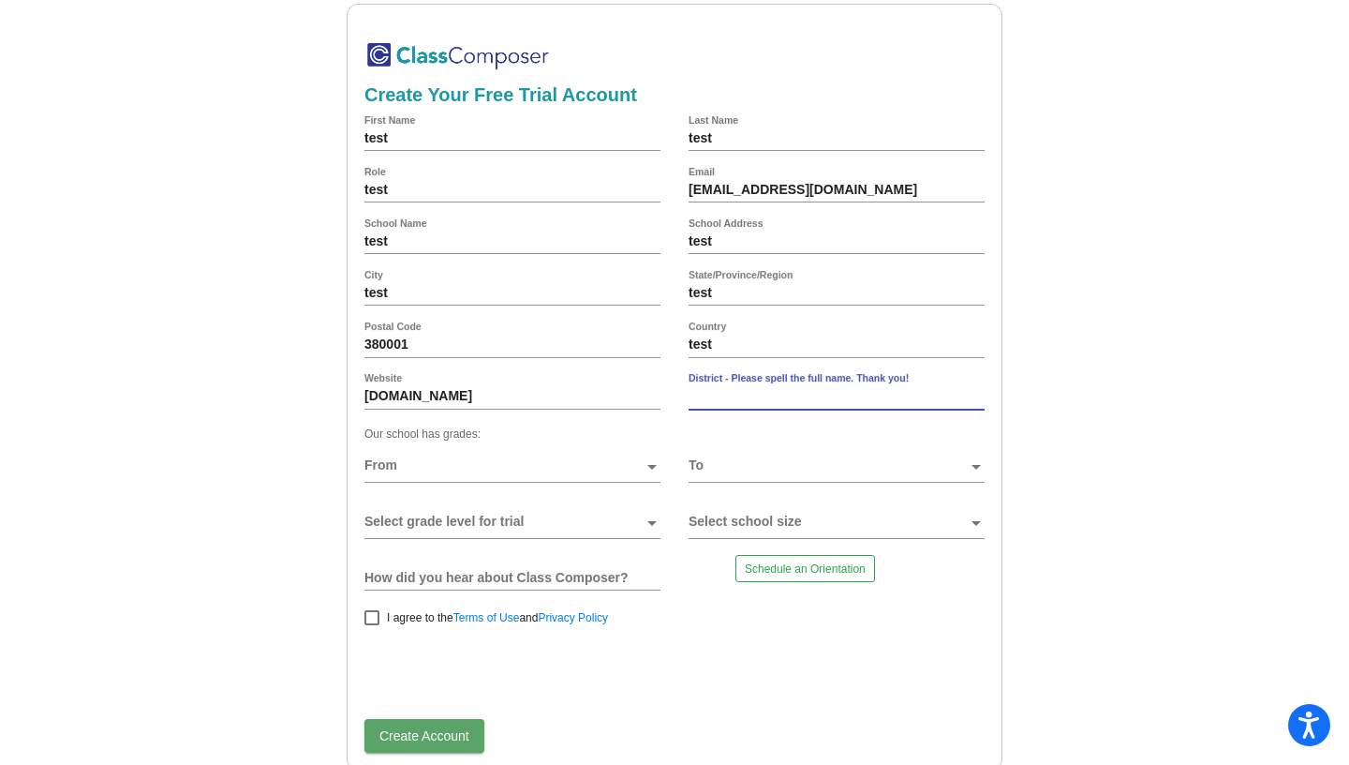
click at [722, 404] on input "District - Please spell the full name. Thank you!" at bounding box center [837, 396] width 296 height 15
type input "test"
click at [611, 473] on span at bounding box center [504, 465] width 279 height 15
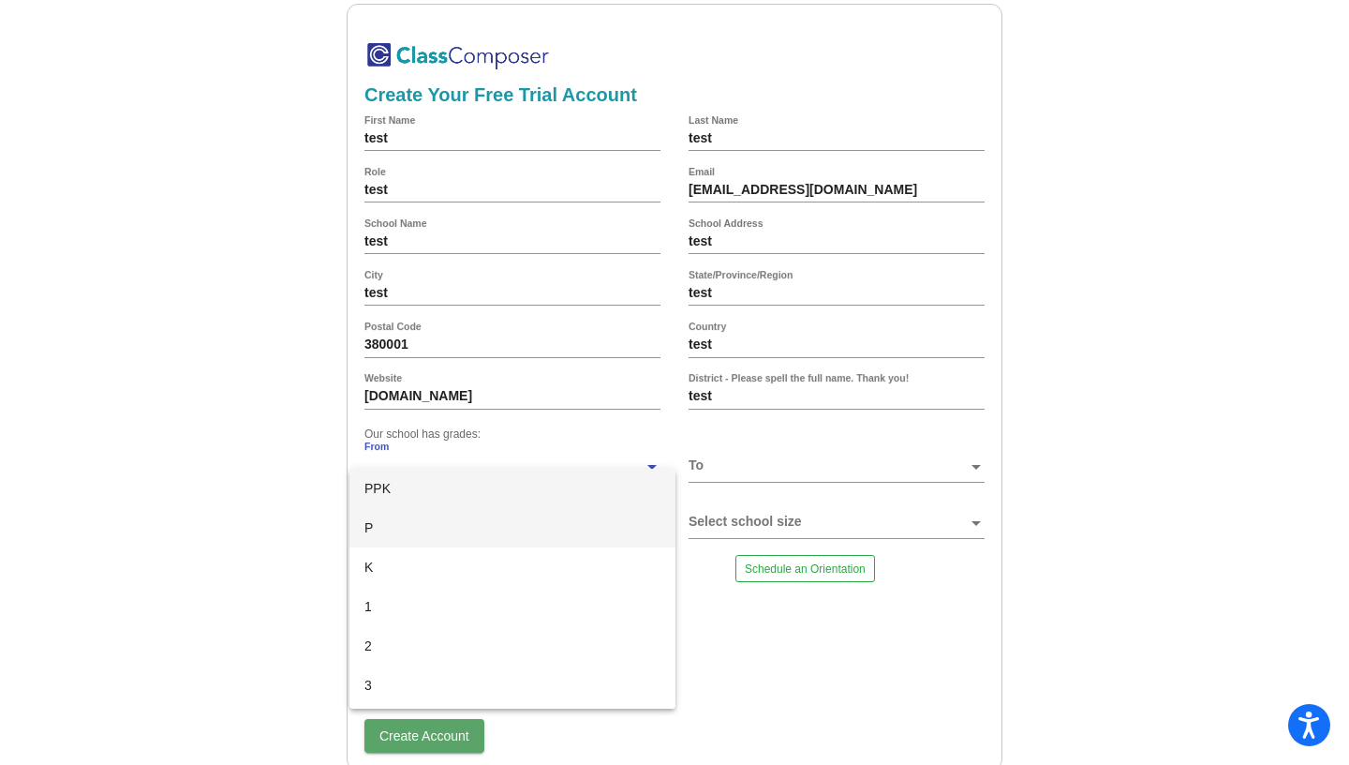
click at [445, 542] on span "P" at bounding box center [513, 527] width 296 height 39
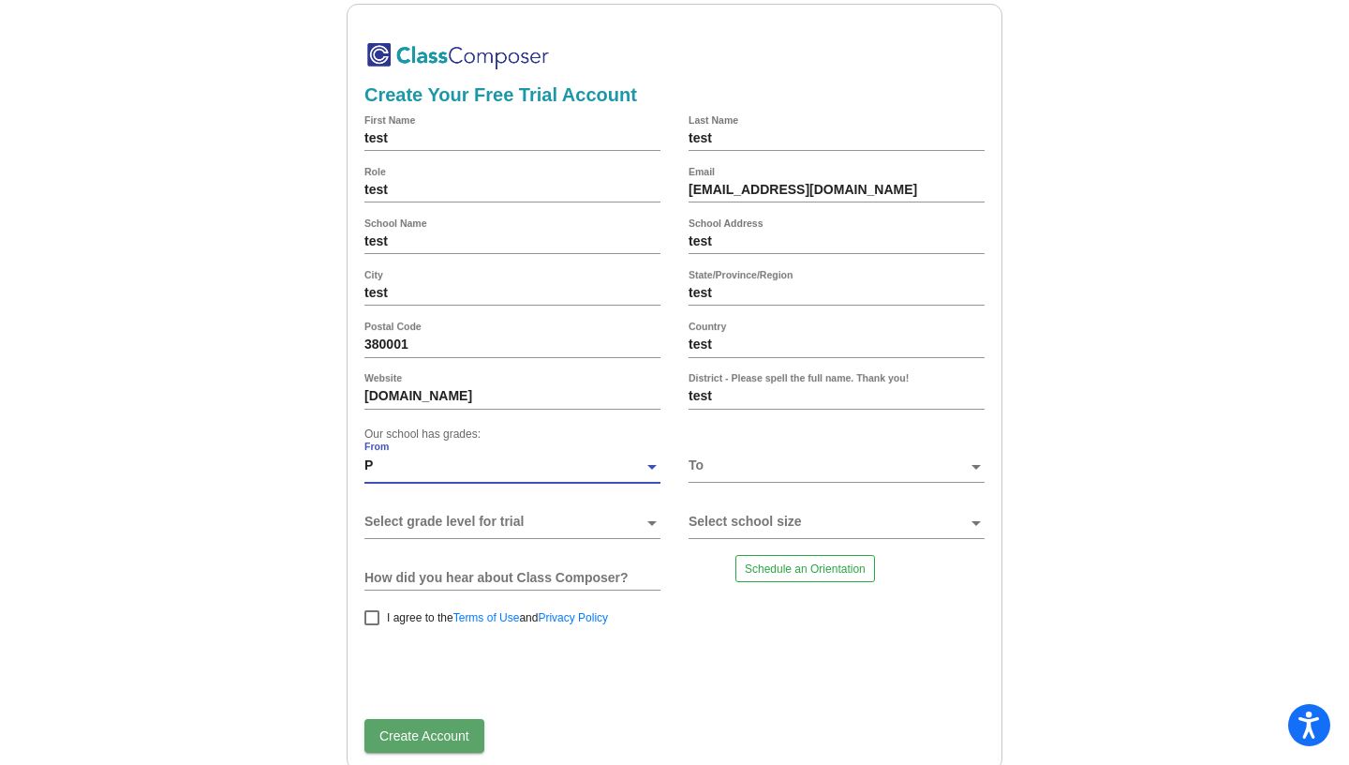
click at [767, 486] on div at bounding box center [828, 472] width 279 height 28
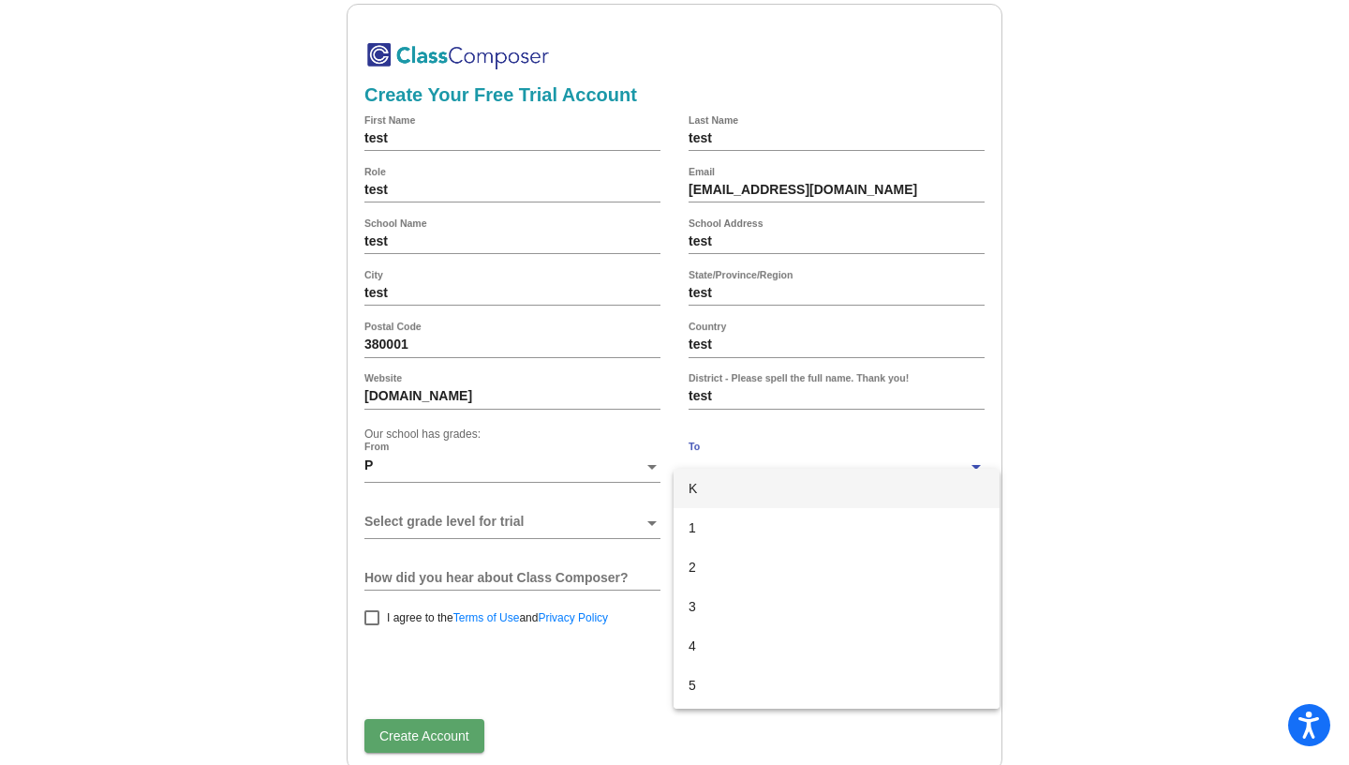
click at [718, 479] on span "K" at bounding box center [837, 488] width 296 height 39
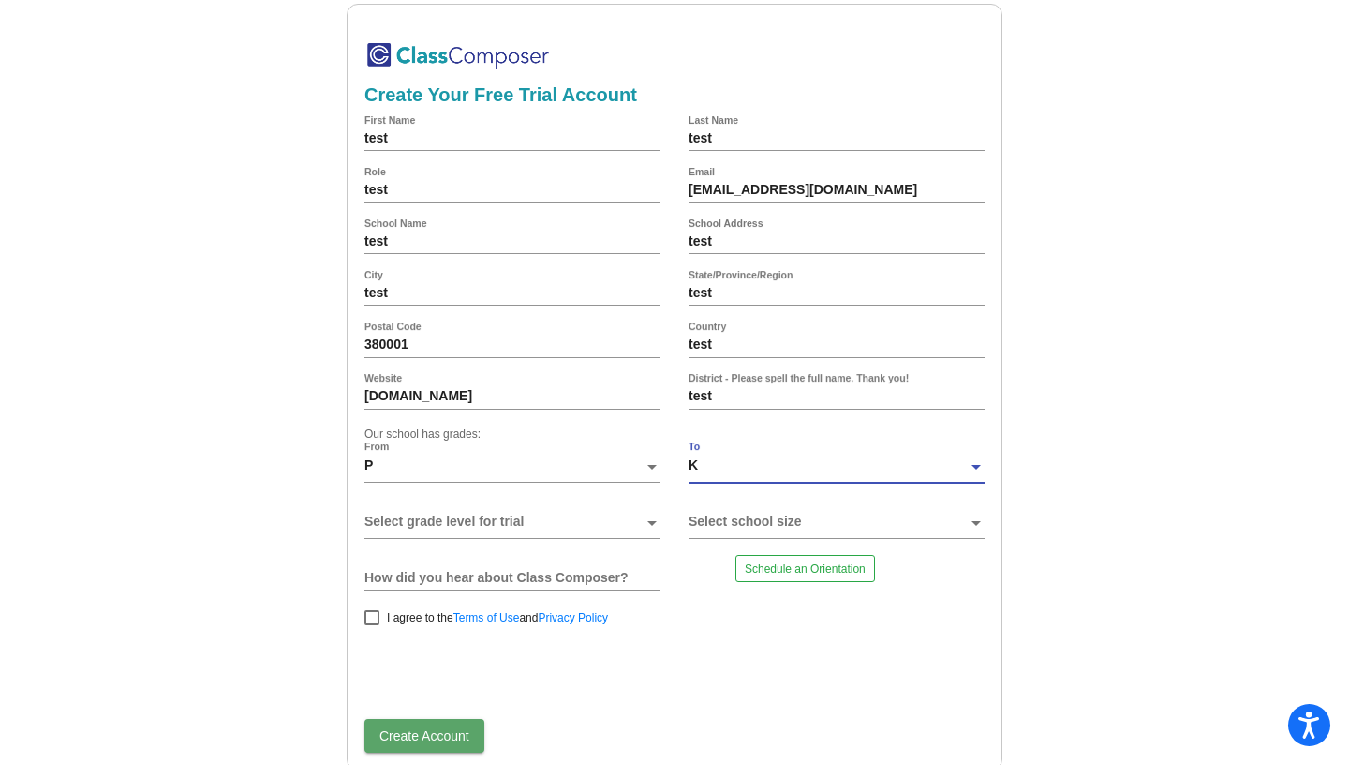
click at [437, 529] on span at bounding box center [504, 521] width 279 height 15
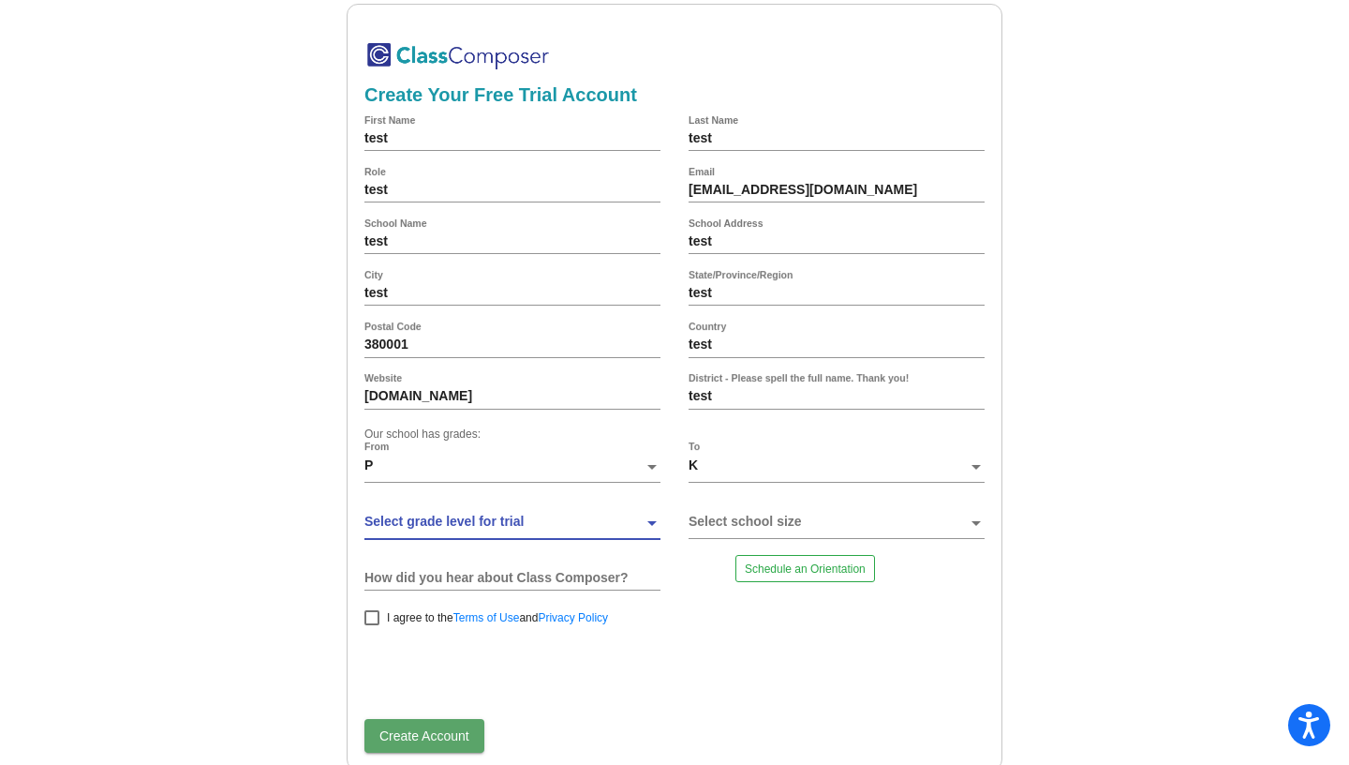
click at [442, 529] on span at bounding box center [504, 521] width 279 height 15
click at [777, 529] on span at bounding box center [828, 521] width 279 height 15
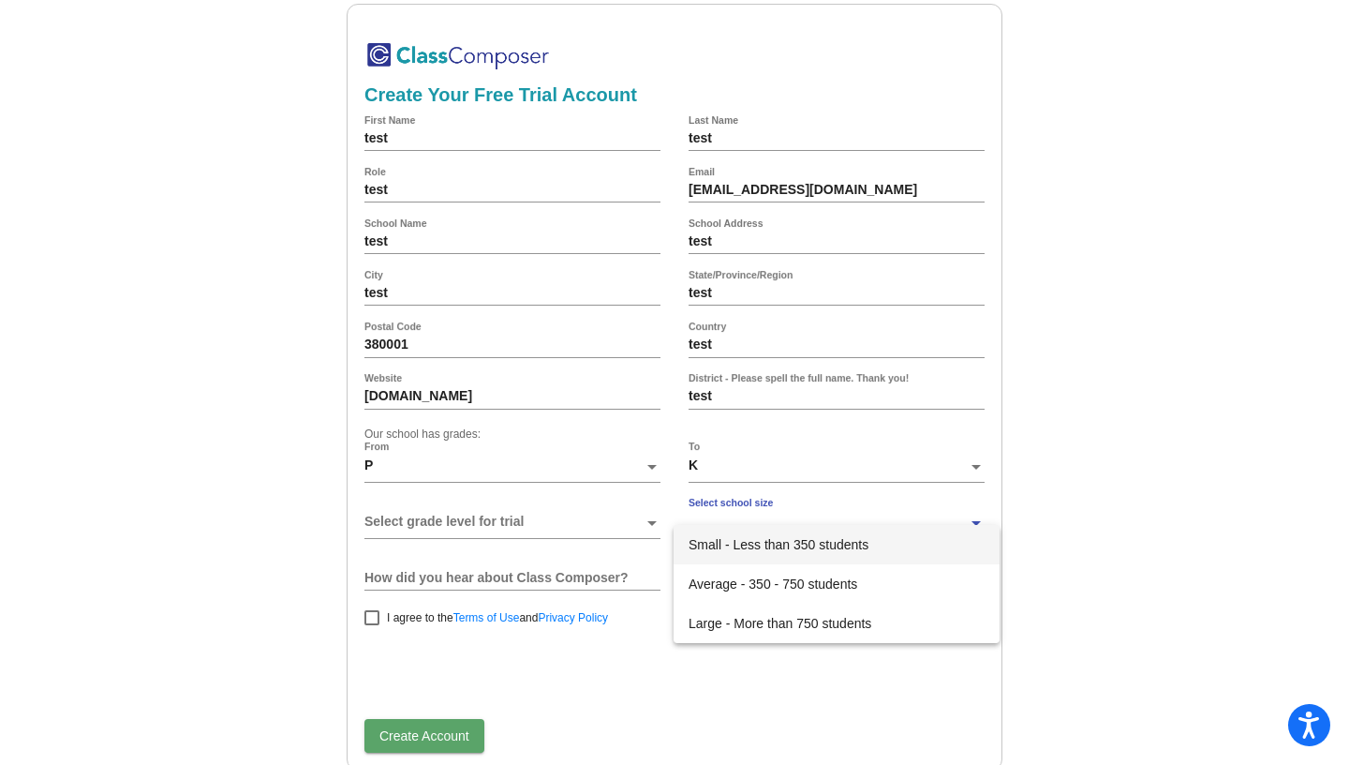
click at [779, 550] on span "Small - Less than 350 students" at bounding box center [837, 544] width 296 height 39
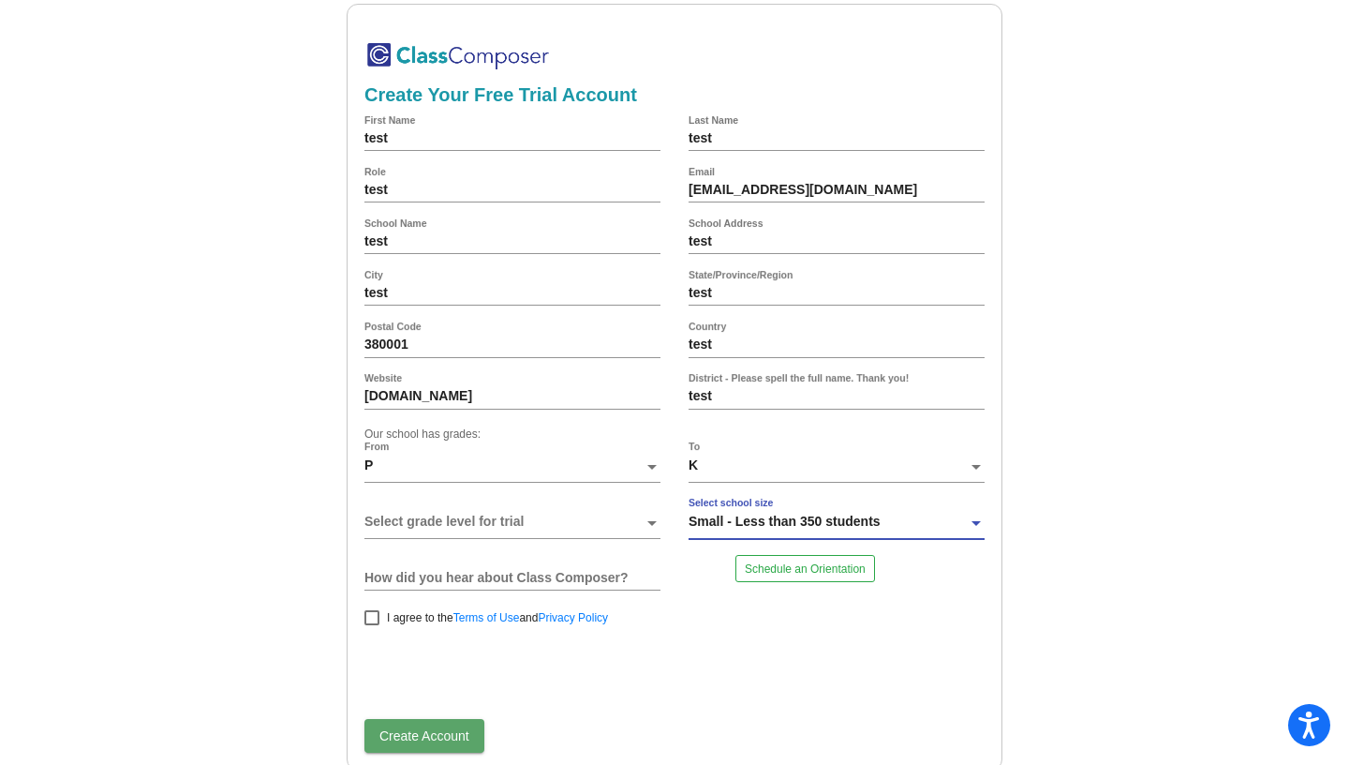
click at [516, 579] on div "How did you hear about Class Composer?" at bounding box center [513, 577] width 296 height 45
type input "google"
click at [411, 629] on span "I agree to the Terms of Use and Privacy Policy" at bounding box center [497, 617] width 221 height 22
click at [372, 626] on input "I agree to the Terms of Use and Privacy Policy" at bounding box center [371, 625] width 1 height 1
checkbox input "true"
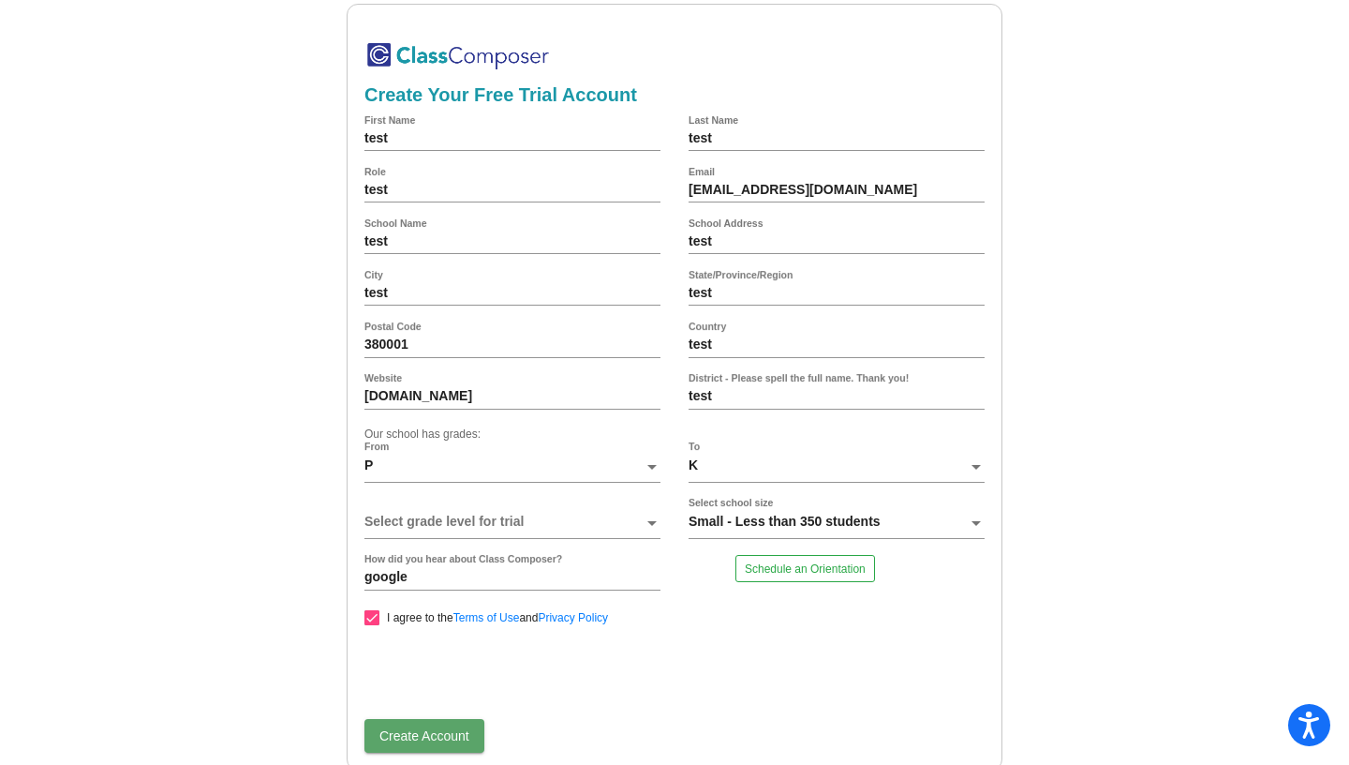
scroll to position [49, 0]
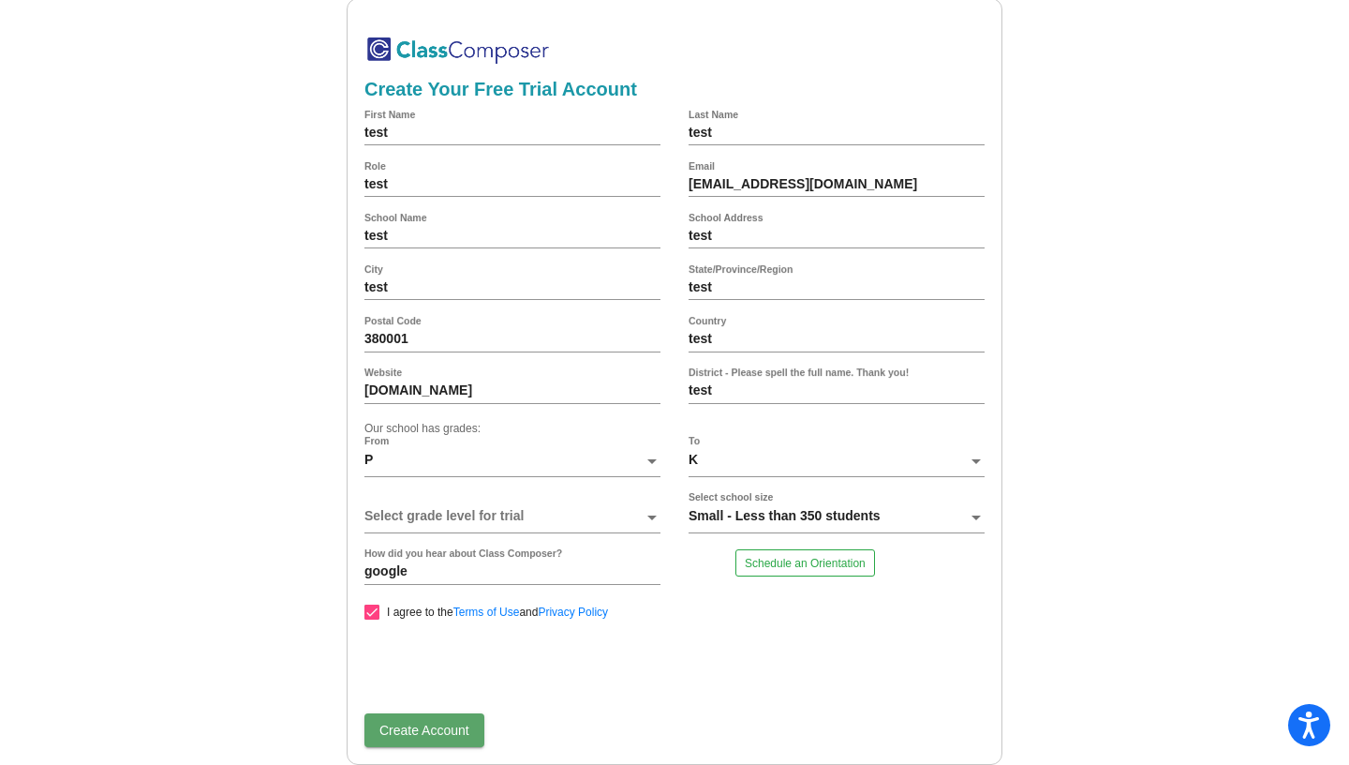
click at [438, 730] on span "Create Account" at bounding box center [425, 729] width 90 height 15
click at [434, 727] on span "Create Account" at bounding box center [425, 729] width 90 height 15
click at [465, 515] on span at bounding box center [504, 516] width 279 height 15
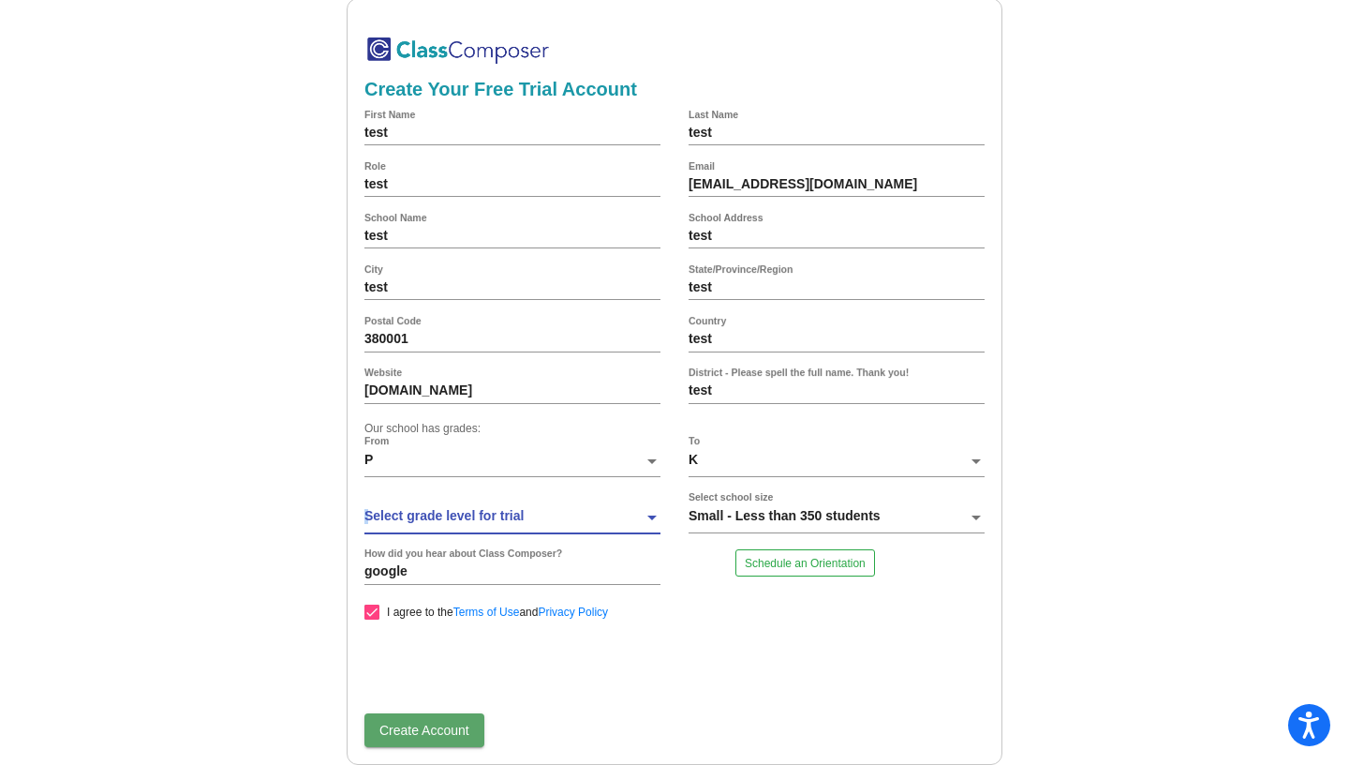
click at [465, 515] on span at bounding box center [504, 516] width 279 height 15
click at [654, 519] on div at bounding box center [652, 523] width 17 height 28
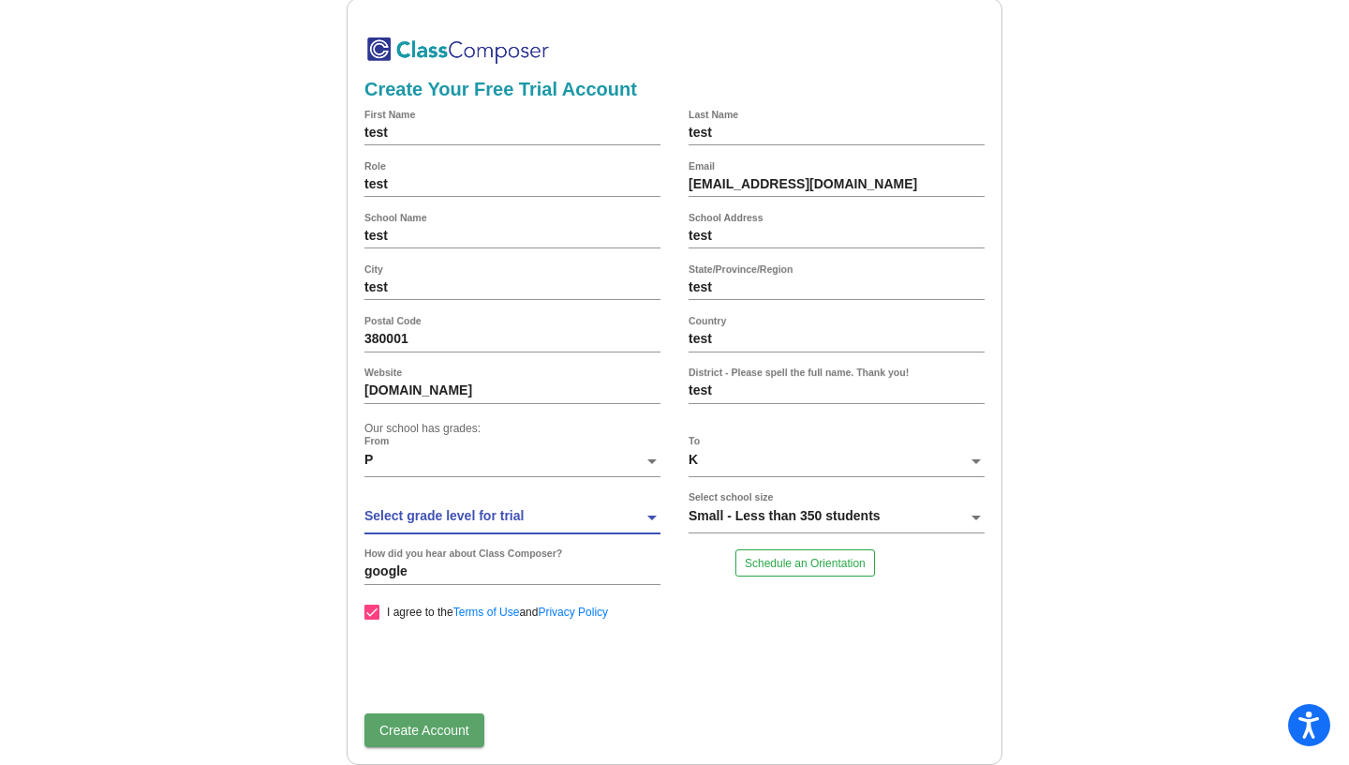
click at [541, 500] on div "Select grade level for trial" at bounding box center [513, 518] width 296 height 50
click at [492, 514] on span at bounding box center [504, 516] width 279 height 15
click at [428, 509] on span at bounding box center [504, 516] width 279 height 15
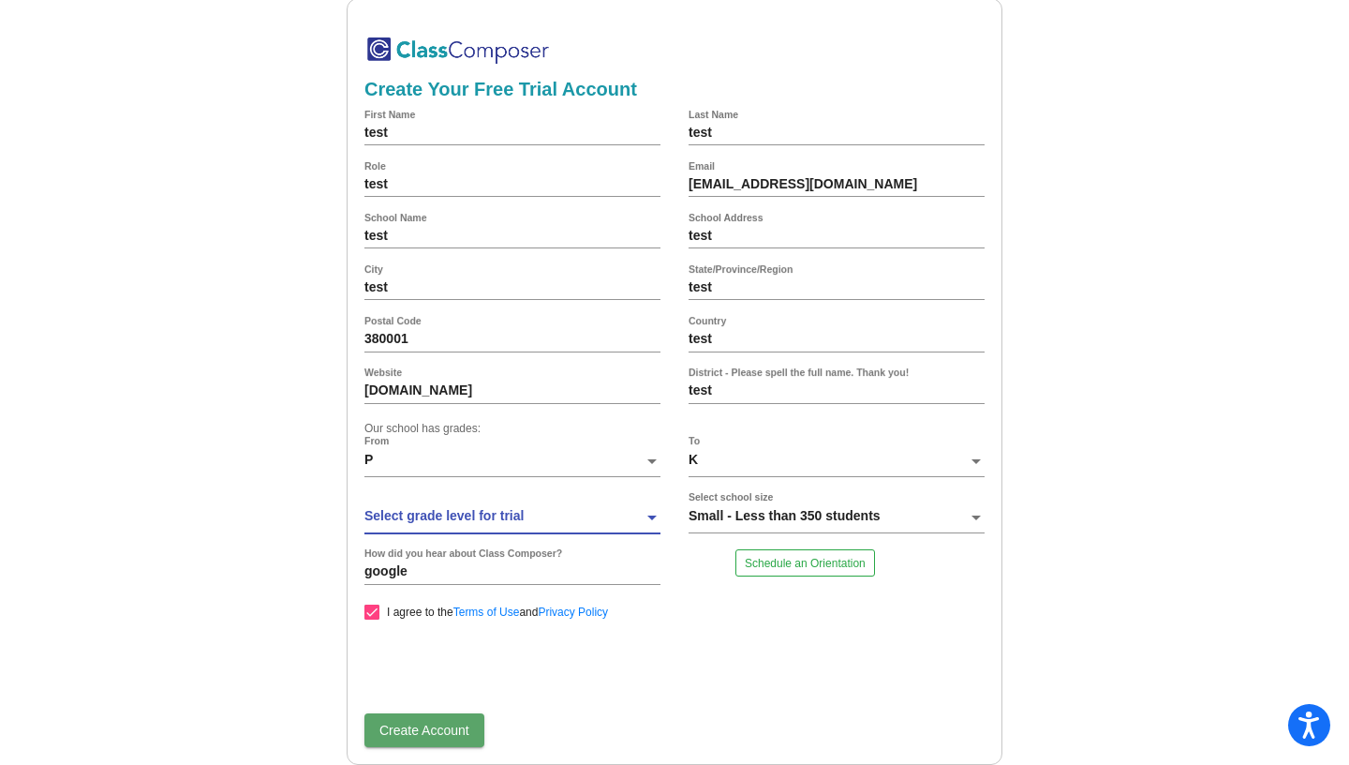
click at [428, 509] on span at bounding box center [504, 516] width 279 height 15
click at [443, 518] on span at bounding box center [504, 516] width 279 height 15
click at [753, 615] on form "test First Name test Last Name test Role dadikih474@artvara.com Email test Scho…" at bounding box center [675, 428] width 620 height 637
click at [657, 516] on div at bounding box center [652, 517] width 9 height 5
click at [573, 530] on div at bounding box center [504, 523] width 279 height 28
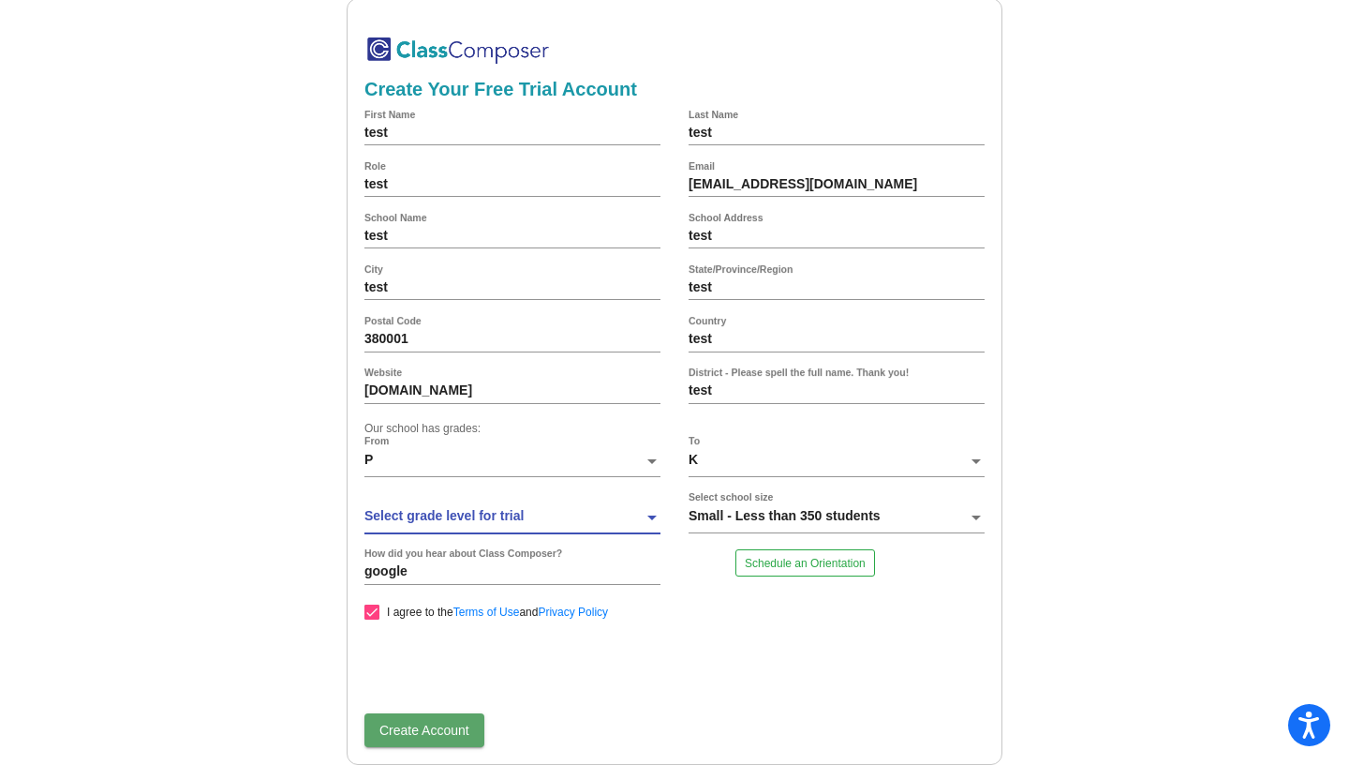
click at [551, 488] on div "P From" at bounding box center [513, 465] width 296 height 56
click at [477, 509] on span at bounding box center [504, 516] width 279 height 15
click at [526, 519] on span at bounding box center [504, 516] width 279 height 15
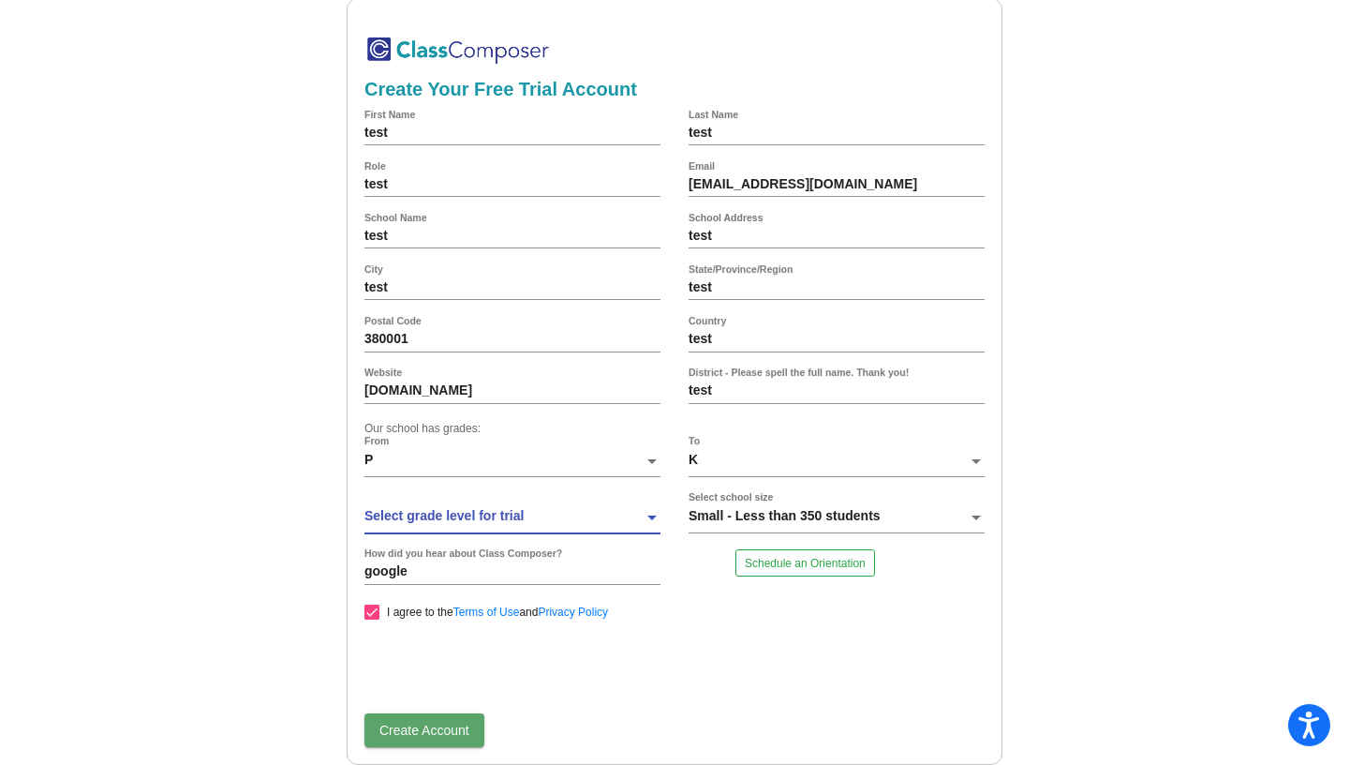
click at [788, 662] on div "0cAFcWeA6UxIncSHIUM3qYDAfYWsEgE7UaeYpoAx7yEUXqSK7_s-1KKjO4wKDtSxG6E2NWwXOVkbiOu…" at bounding box center [674, 665] width 648 height 73
click at [505, 513] on span at bounding box center [504, 516] width 279 height 15
click at [568, 515] on span at bounding box center [504, 516] width 279 height 15
click at [646, 519] on div at bounding box center [652, 523] width 17 height 28
click at [586, 509] on span at bounding box center [504, 516] width 279 height 15
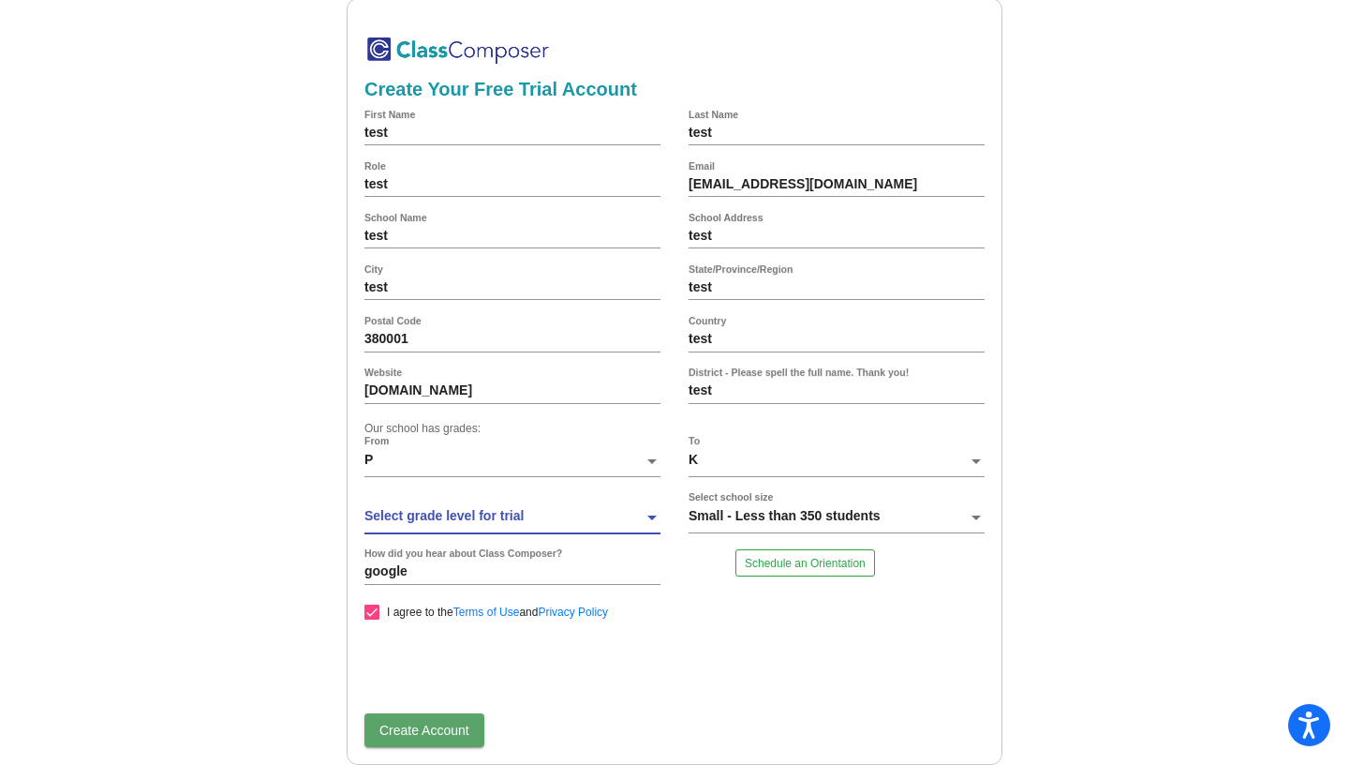
click at [586, 509] on span at bounding box center [504, 516] width 279 height 15
click at [495, 511] on span at bounding box center [504, 516] width 279 height 15
click at [702, 588] on div "Schedule an Orientation" at bounding box center [837, 575] width 324 height 52
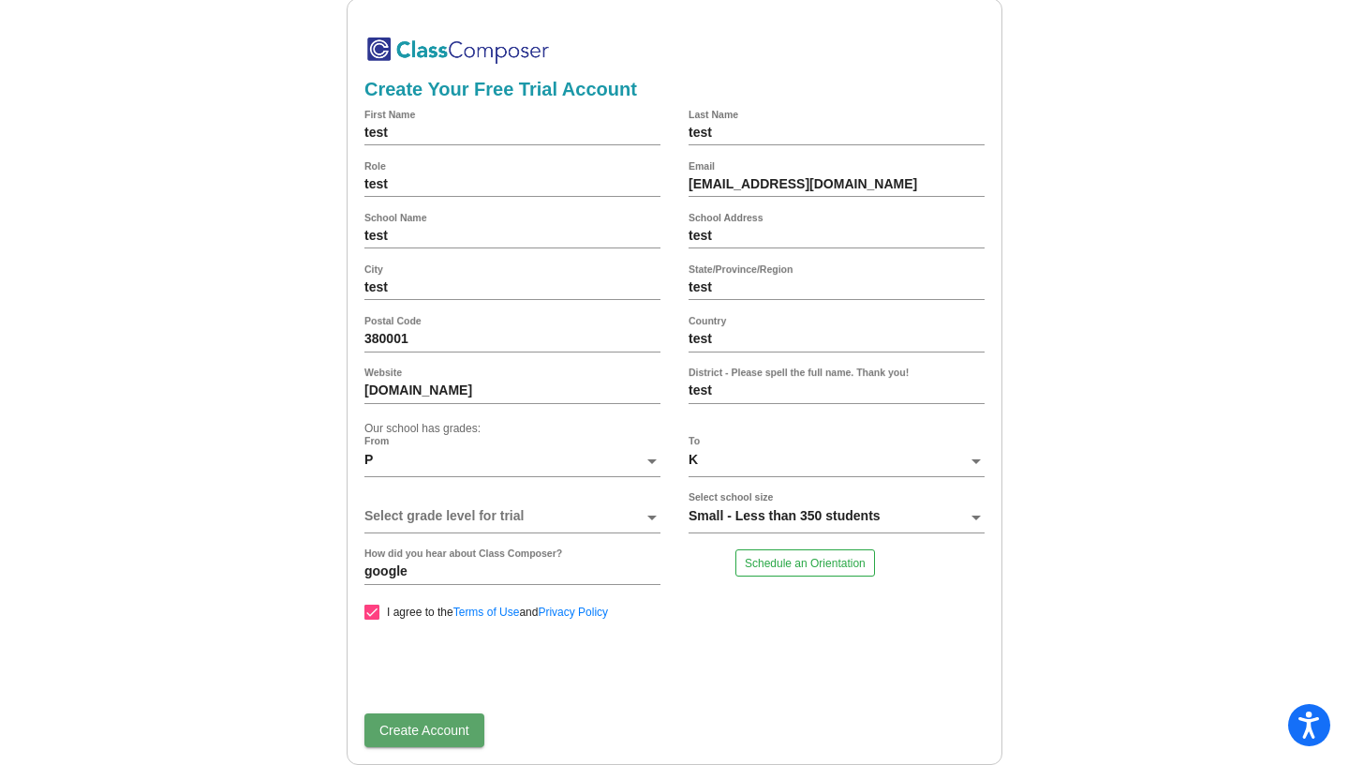
click at [563, 525] on div at bounding box center [504, 523] width 279 height 28
click at [434, 528] on div at bounding box center [504, 523] width 279 height 28
click at [385, 517] on span at bounding box center [504, 516] width 279 height 15
click at [432, 509] on span at bounding box center [504, 516] width 279 height 15
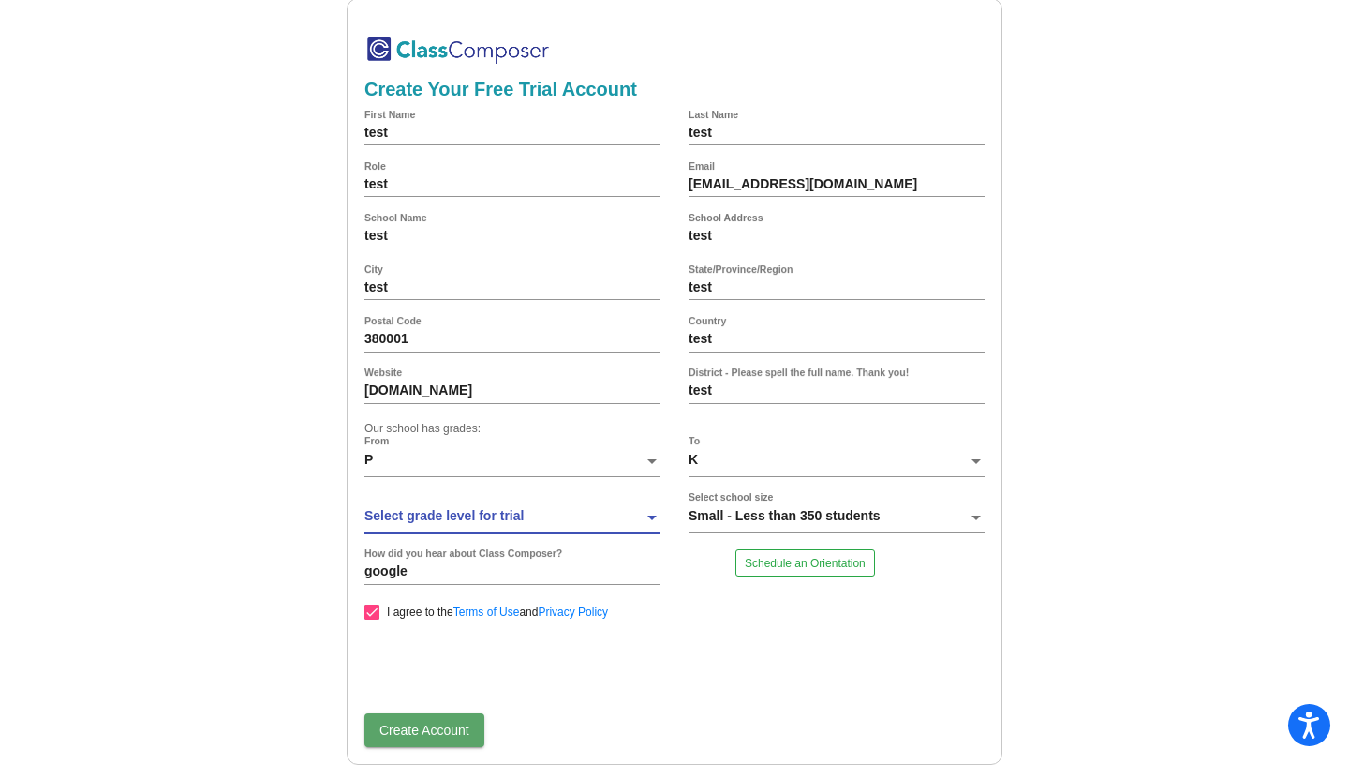
click at [432, 509] on span at bounding box center [504, 516] width 279 height 15
click at [443, 725] on span "Create Account" at bounding box center [425, 729] width 90 height 15
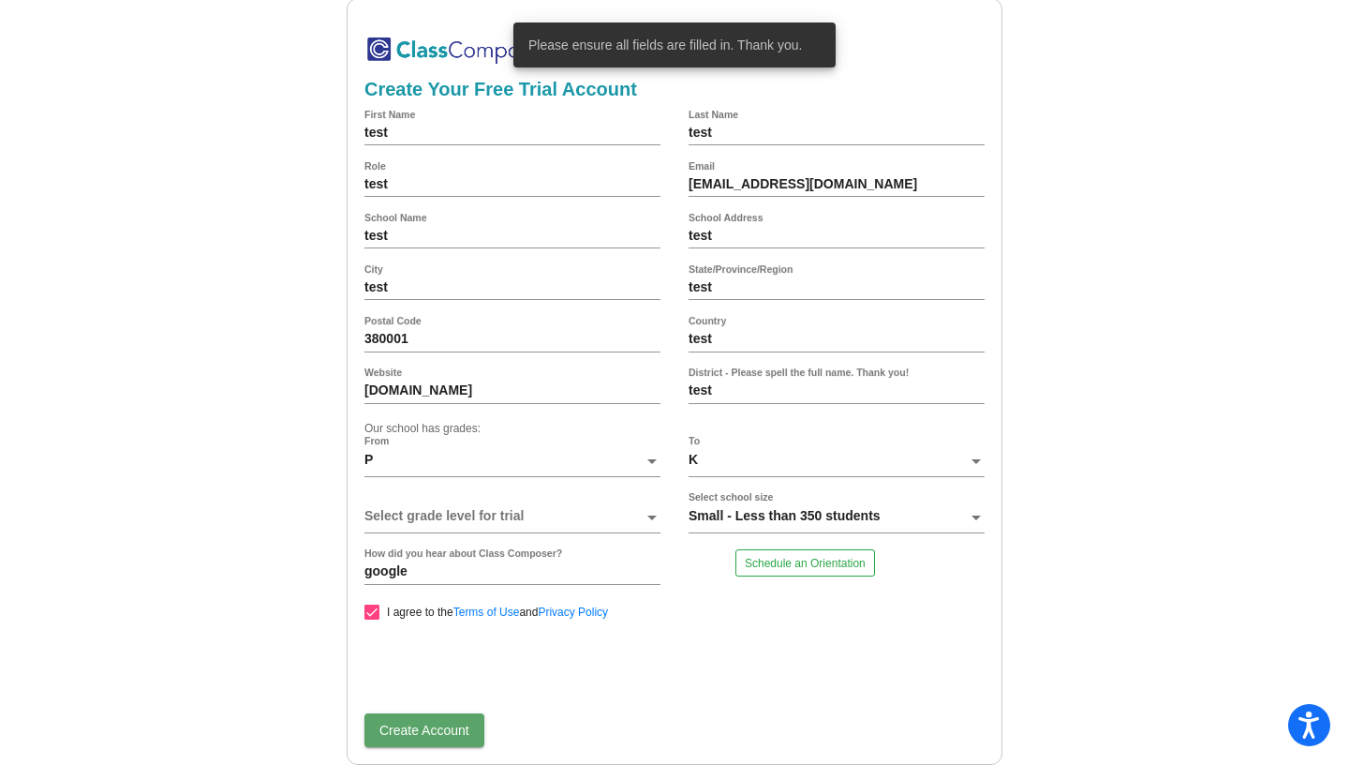
click at [660, 517] on div at bounding box center [652, 523] width 17 height 28
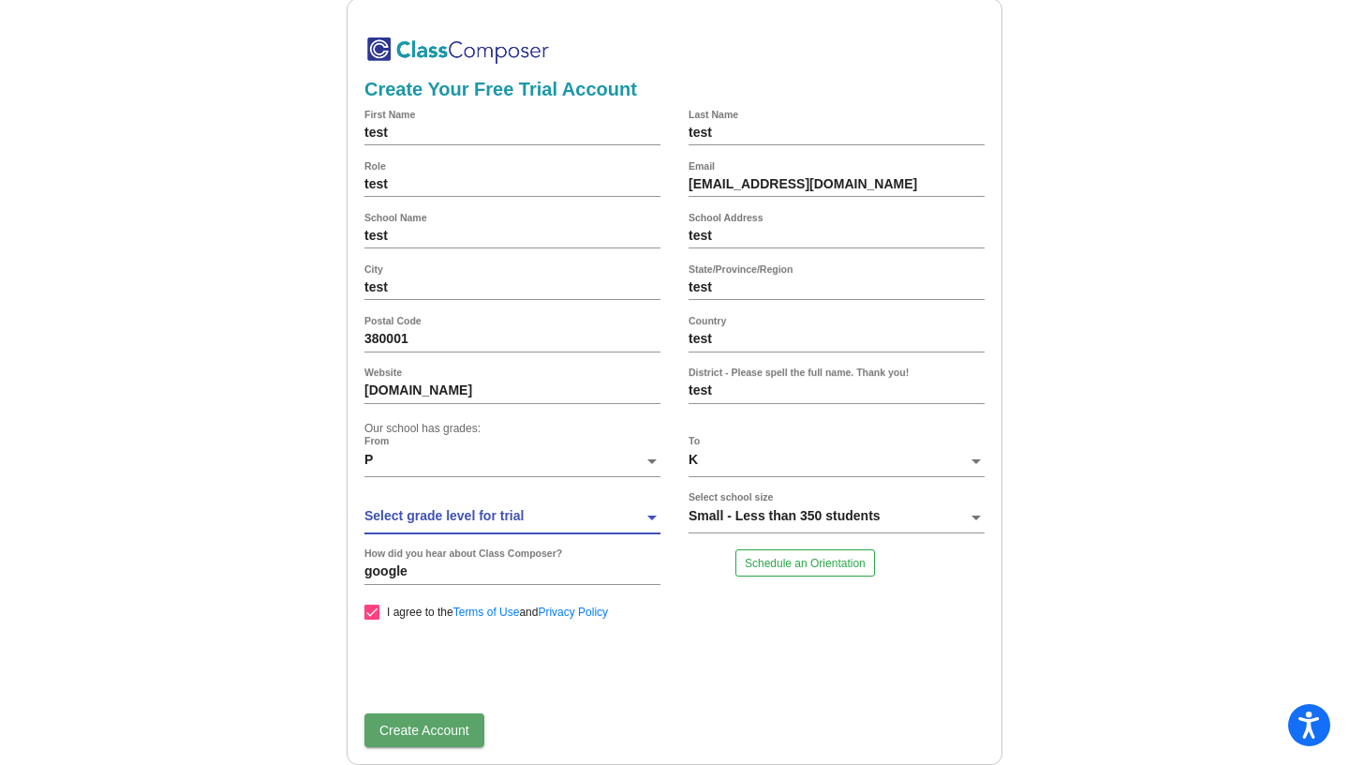
click at [660, 517] on div at bounding box center [652, 523] width 17 height 28
click at [441, 496] on div "Select grade level for trial" at bounding box center [513, 518] width 296 height 50
click at [652, 520] on div at bounding box center [652, 523] width 17 height 28
click at [590, 521] on span at bounding box center [504, 516] width 279 height 15
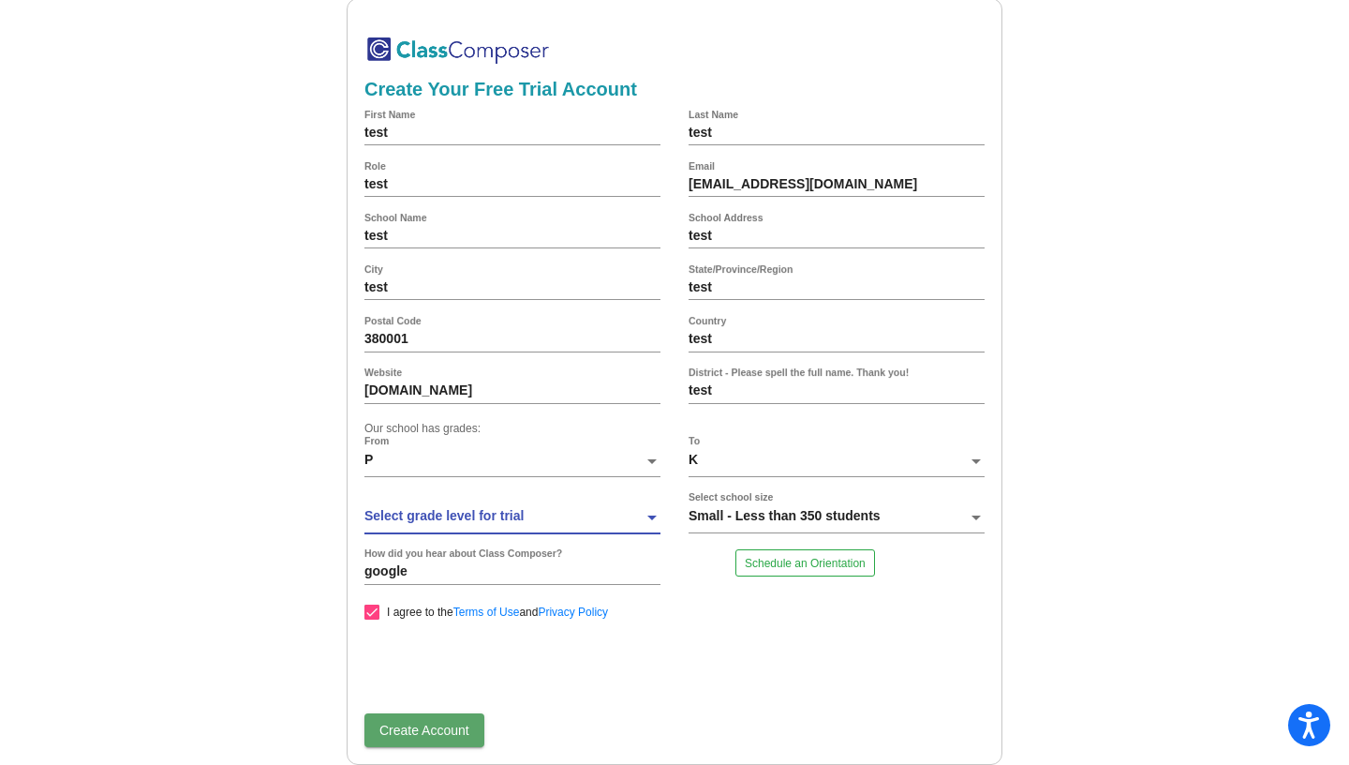
click at [451, 734] on span "Create Account" at bounding box center [425, 729] width 90 height 15
click at [1348, 153] on mat-sidenav-content "Create Your Free Trial Account test First Name test Last Name test Role dadikih…" at bounding box center [674, 382] width 1349 height 765
click at [484, 506] on div "Select grade level for trial" at bounding box center [513, 518] width 296 height 50
click at [574, 518] on span at bounding box center [504, 516] width 279 height 15
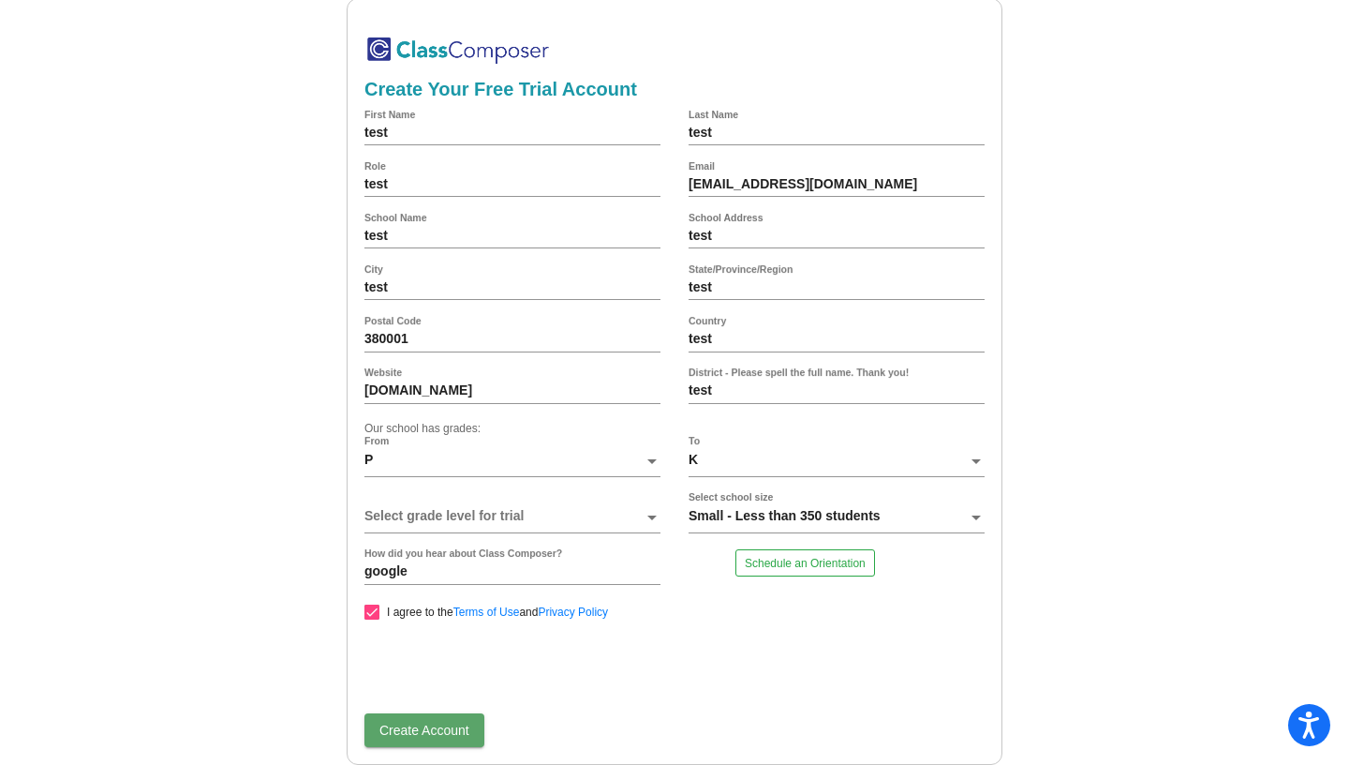
scroll to position [0, 0]
